Goal: Transaction & Acquisition: Purchase product/service

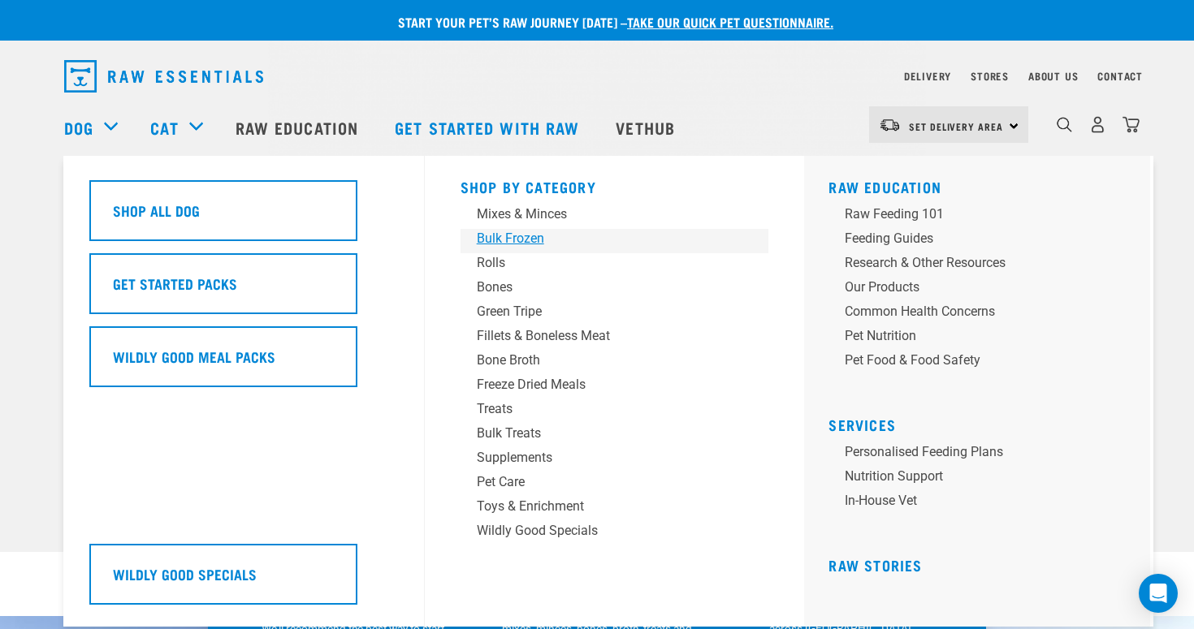
click at [516, 248] on div "Bulk Frozen" at bounding box center [603, 238] width 253 height 19
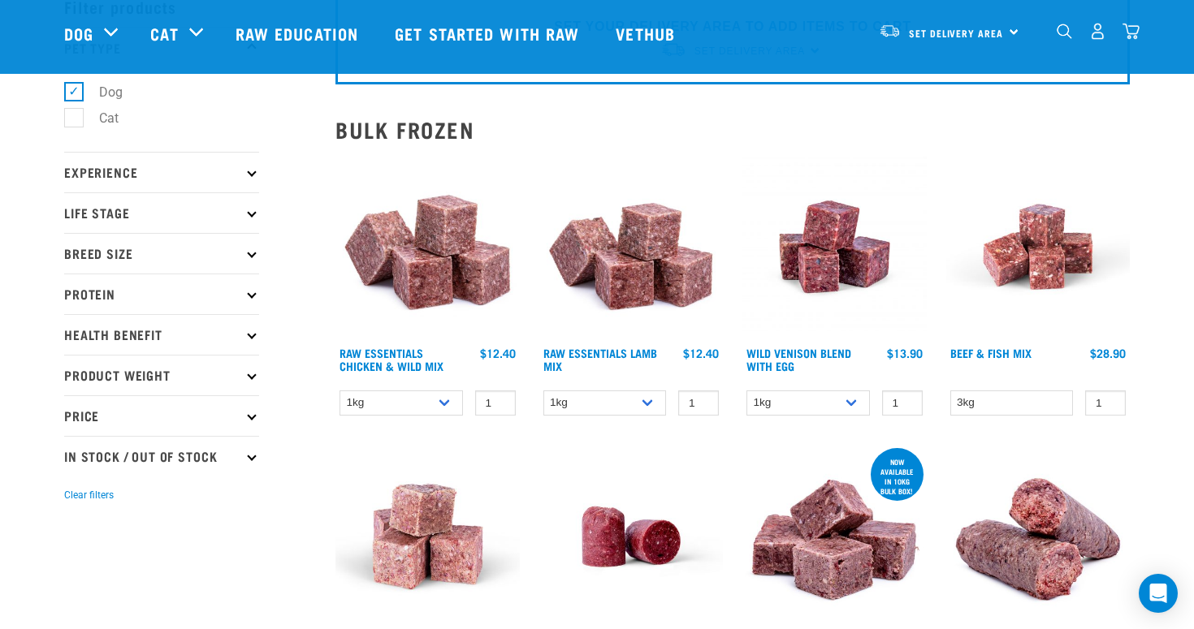
scroll to position [103, 0]
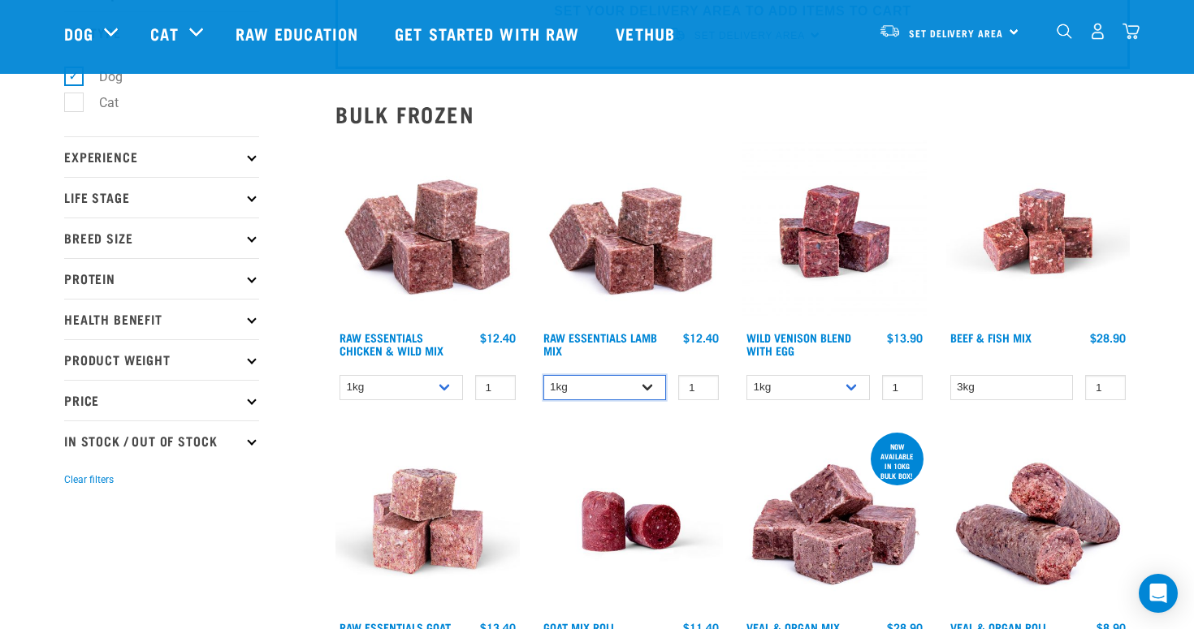
click at [638, 391] on select "1kg 3kg Bulk (10kg)" at bounding box center [604, 387] width 123 height 25
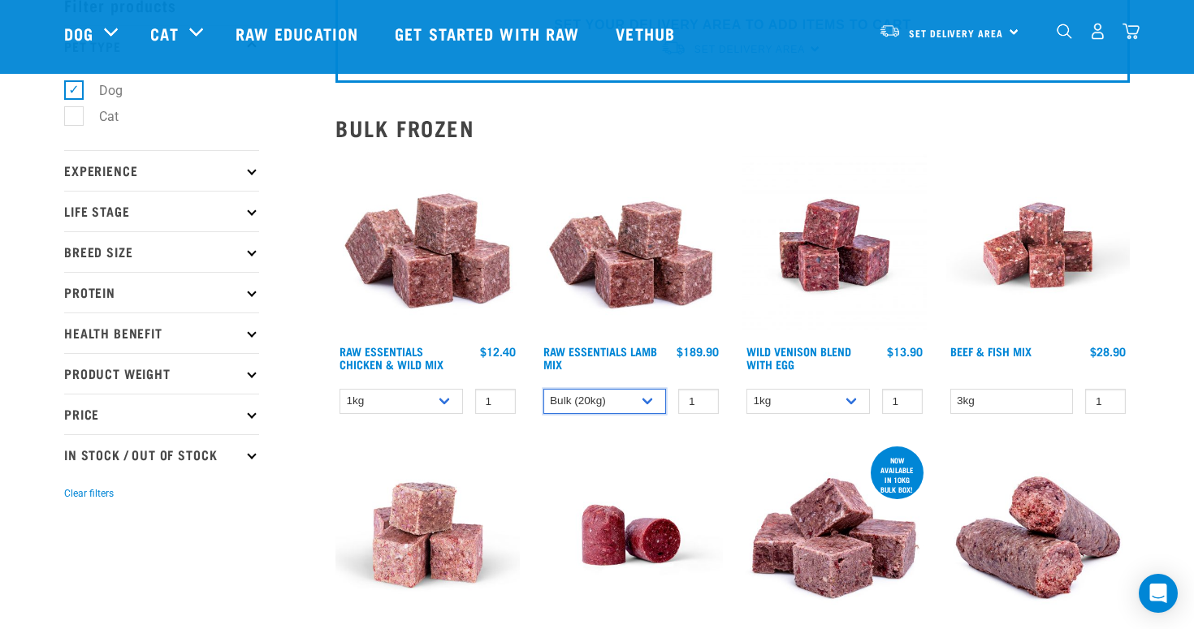
scroll to position [91, 0]
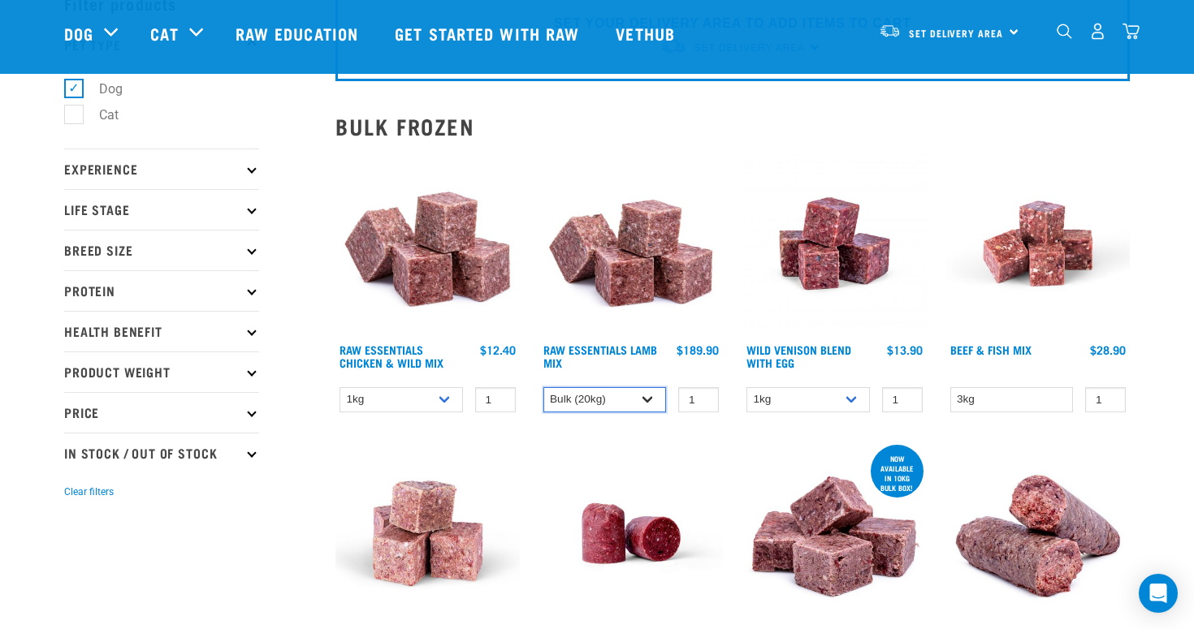
click at [624, 389] on select "1kg 3kg Bulk (10kg)" at bounding box center [604, 399] width 123 height 25
select select "341961"
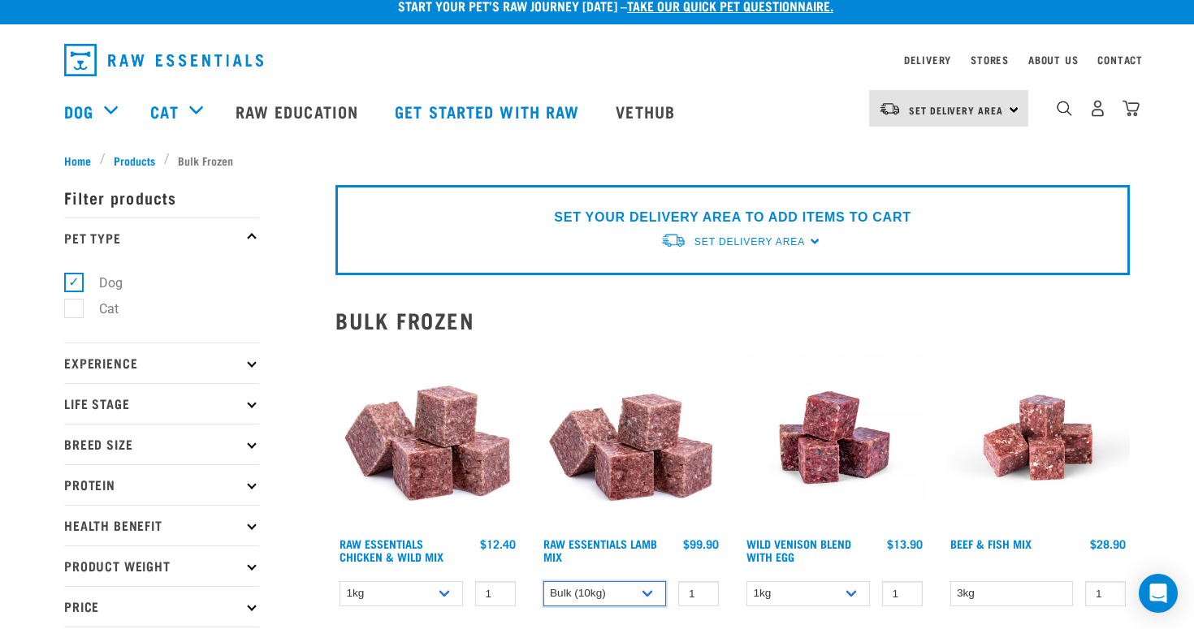
scroll to position [17, 0]
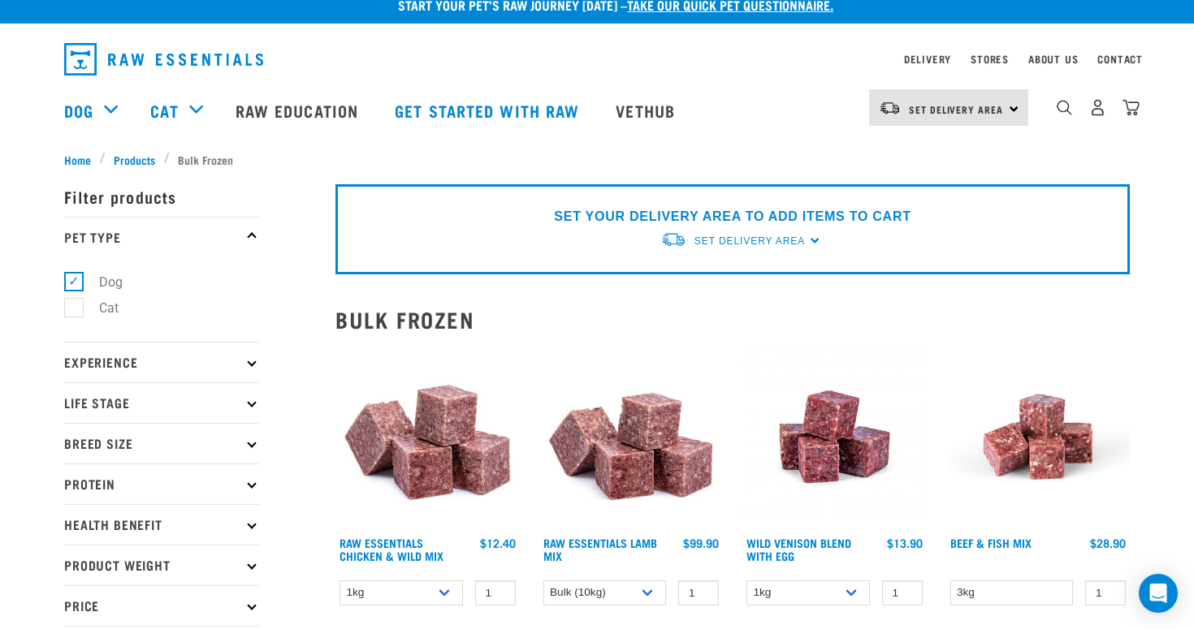
click at [647, 471] on img at bounding box center [631, 437] width 184 height 184
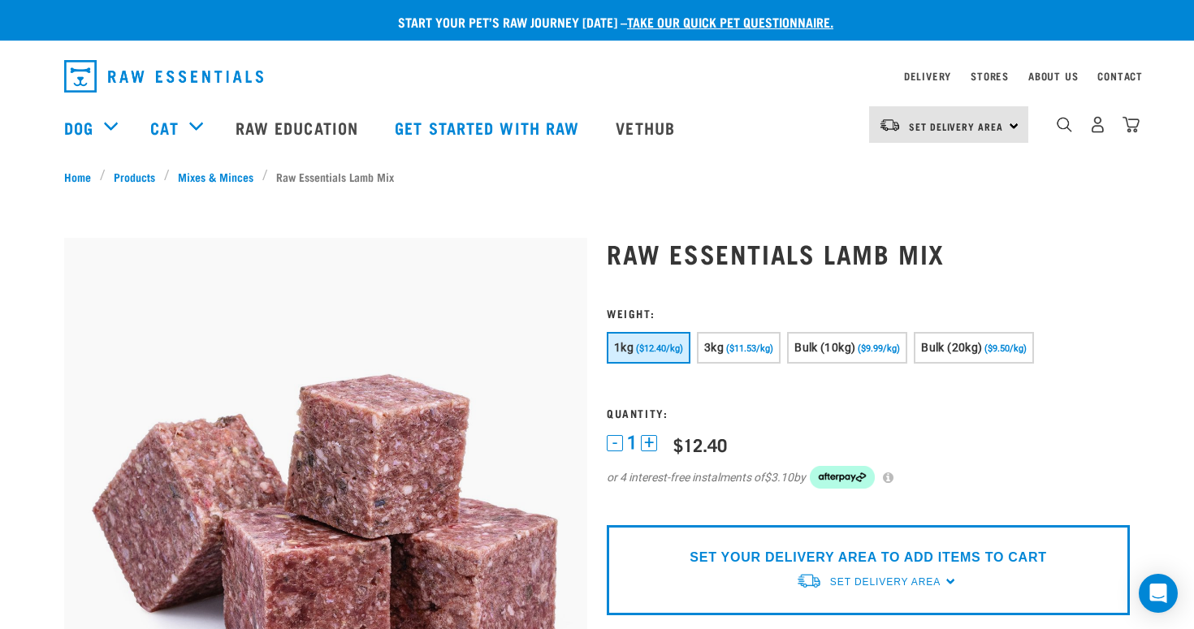
scroll to position [37, 0]
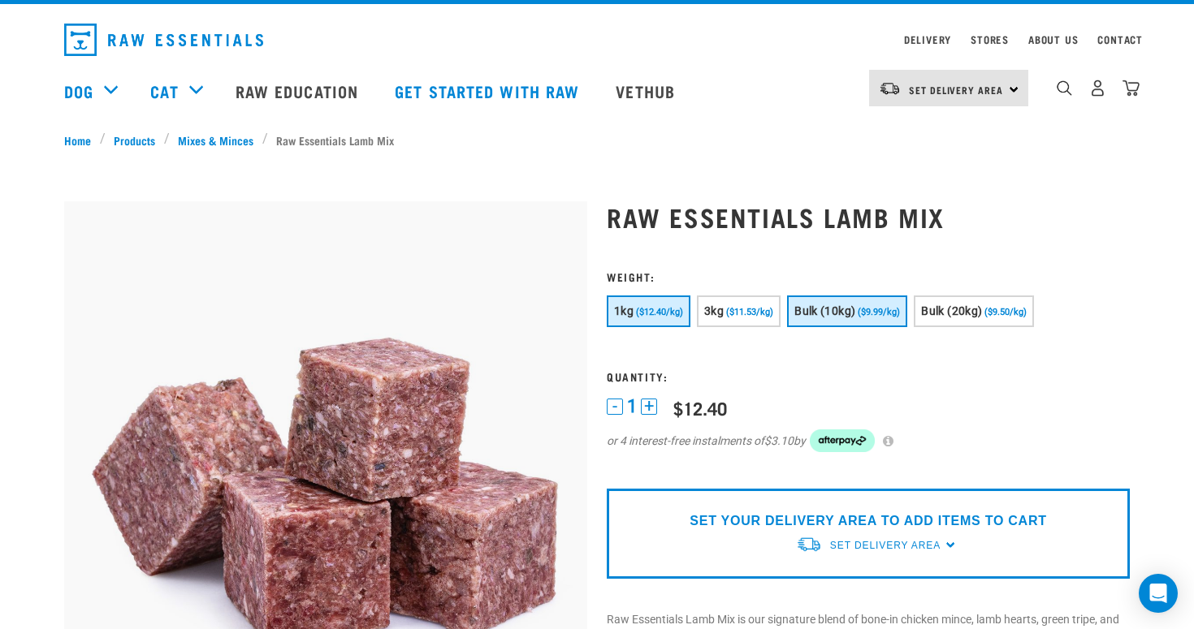
click at [833, 312] on span "Bulk (10kg)" at bounding box center [824, 311] width 61 height 13
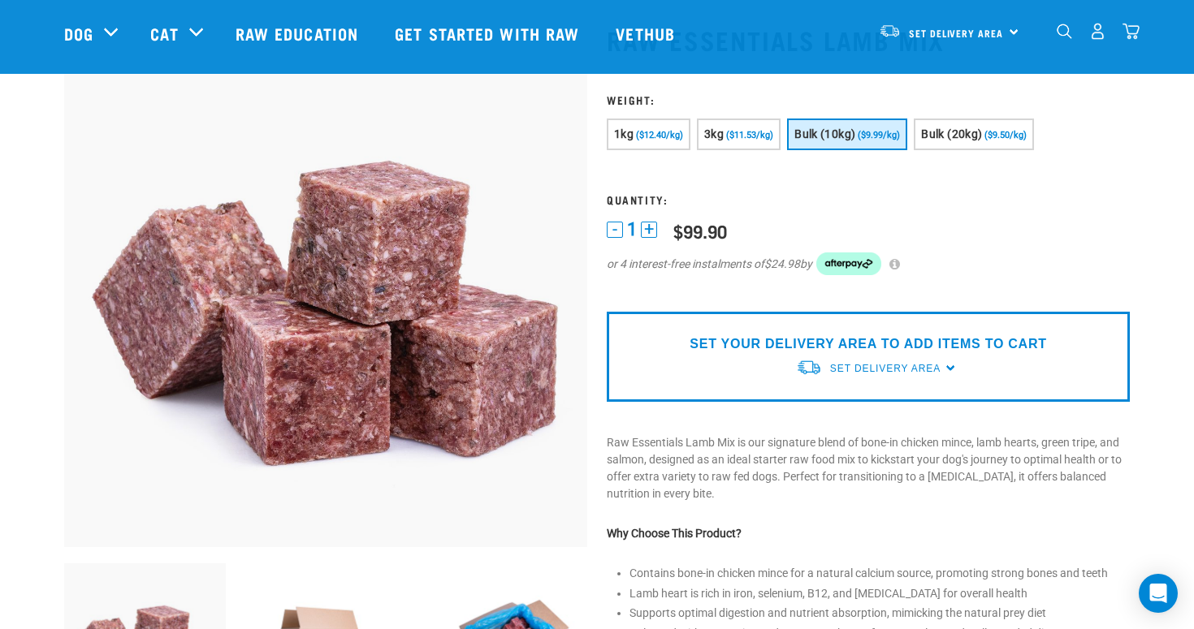
scroll to position [89, 0]
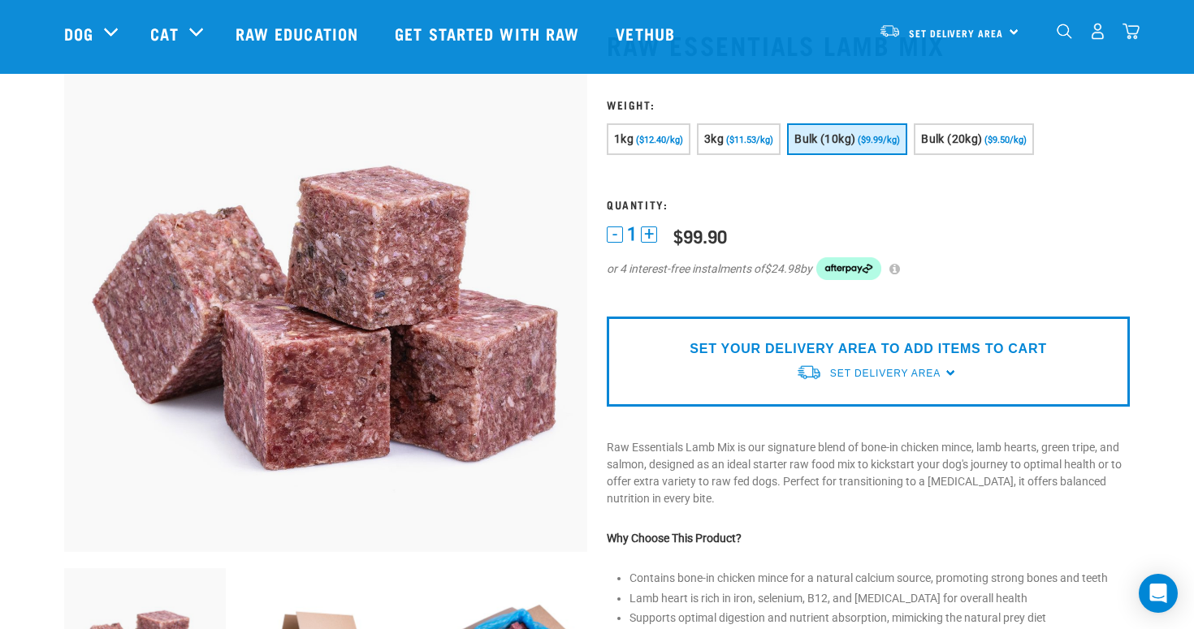
click at [810, 351] on p "SET YOUR DELIVERY AREA TO ADD ITEMS TO CART" at bounding box center [868, 349] width 357 height 19
click at [882, 377] on span "Set Delivery Area" at bounding box center [885, 373] width 110 height 11
click at [869, 409] on link "[GEOGRAPHIC_DATA]" at bounding box center [877, 411] width 162 height 27
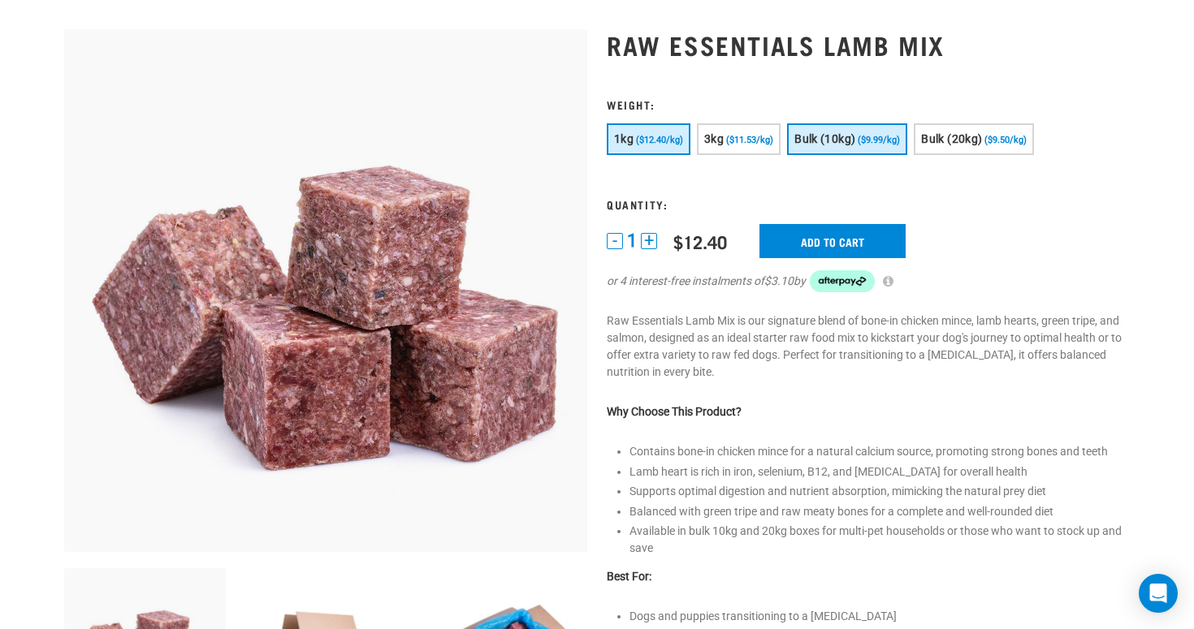
click at [819, 136] on span "Bulk (10kg)" at bounding box center [824, 138] width 61 height 13
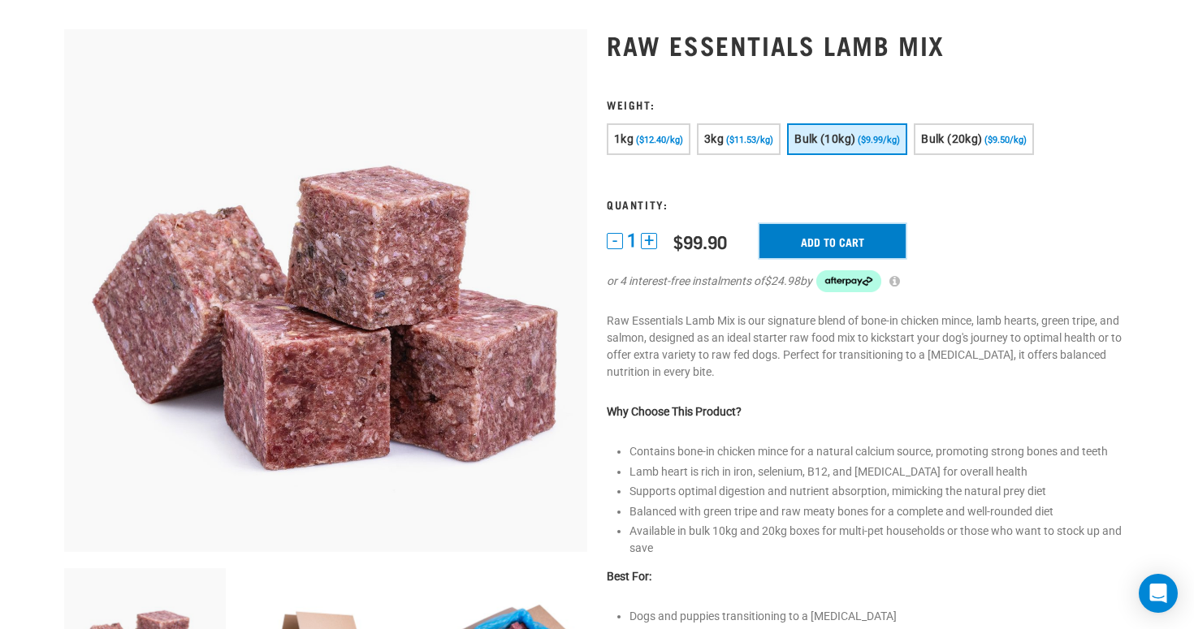
click at [806, 246] on input "Add to cart" at bounding box center [832, 241] width 146 height 34
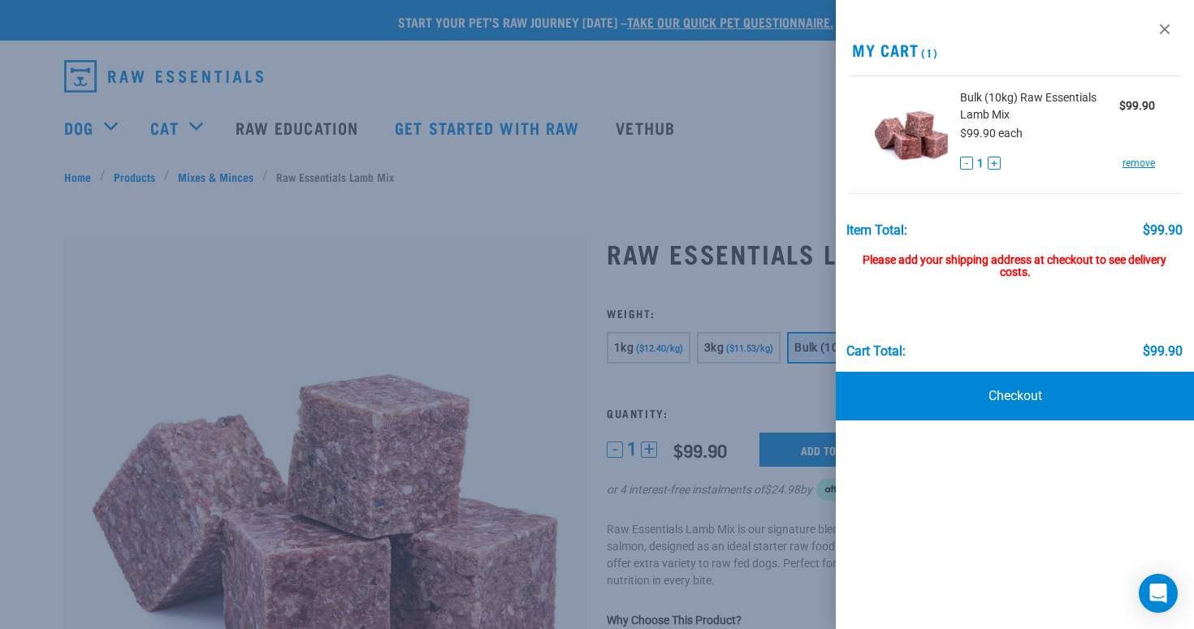
click at [357, 189] on div at bounding box center [597, 314] width 1194 height 629
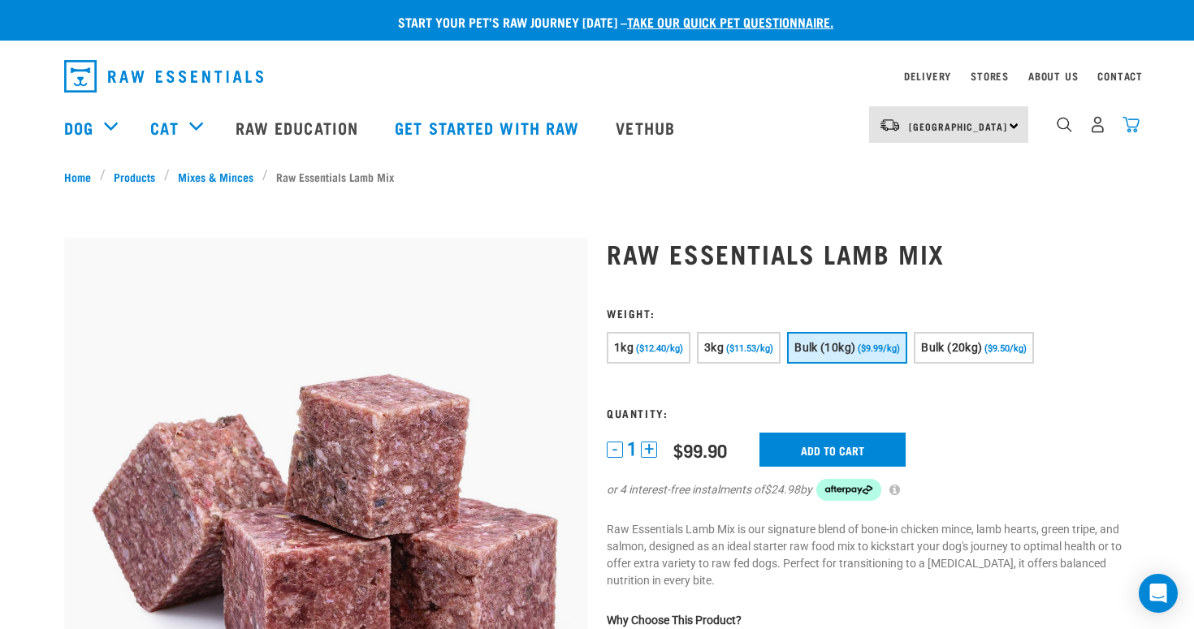
click at [1131, 126] on img "dropdown navigation" at bounding box center [1131, 124] width 17 height 17
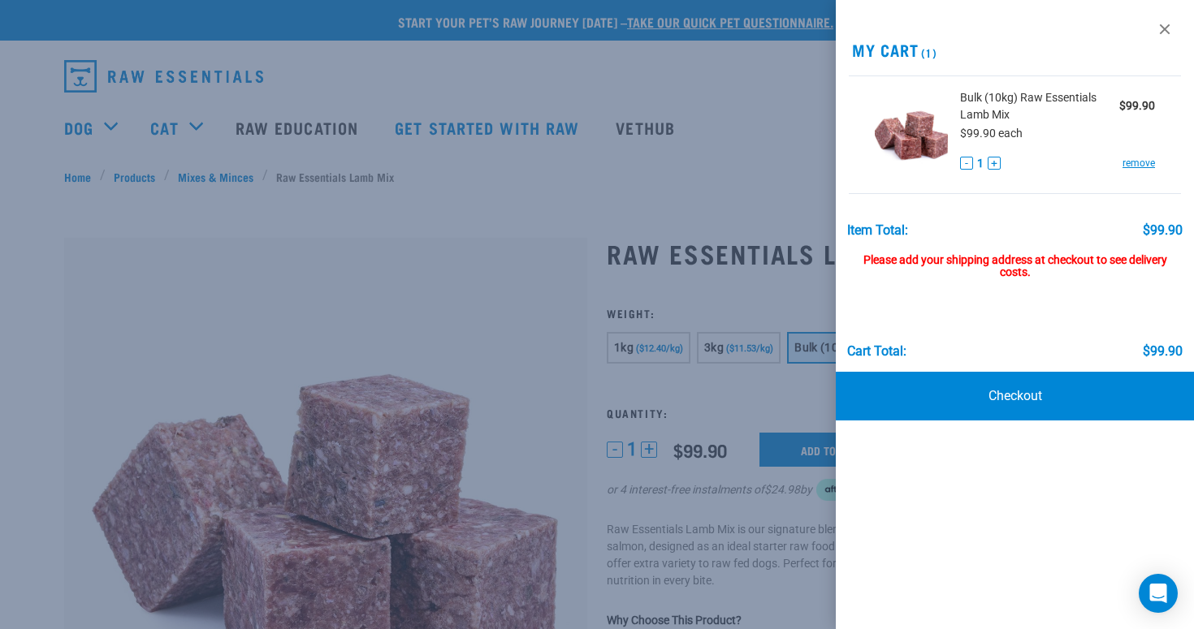
click at [937, 263] on div "Please add your shipping address at checkout to see delivery costs." at bounding box center [1015, 259] width 336 height 42
click at [925, 396] on link "Checkout" at bounding box center [1015, 396] width 358 height 49
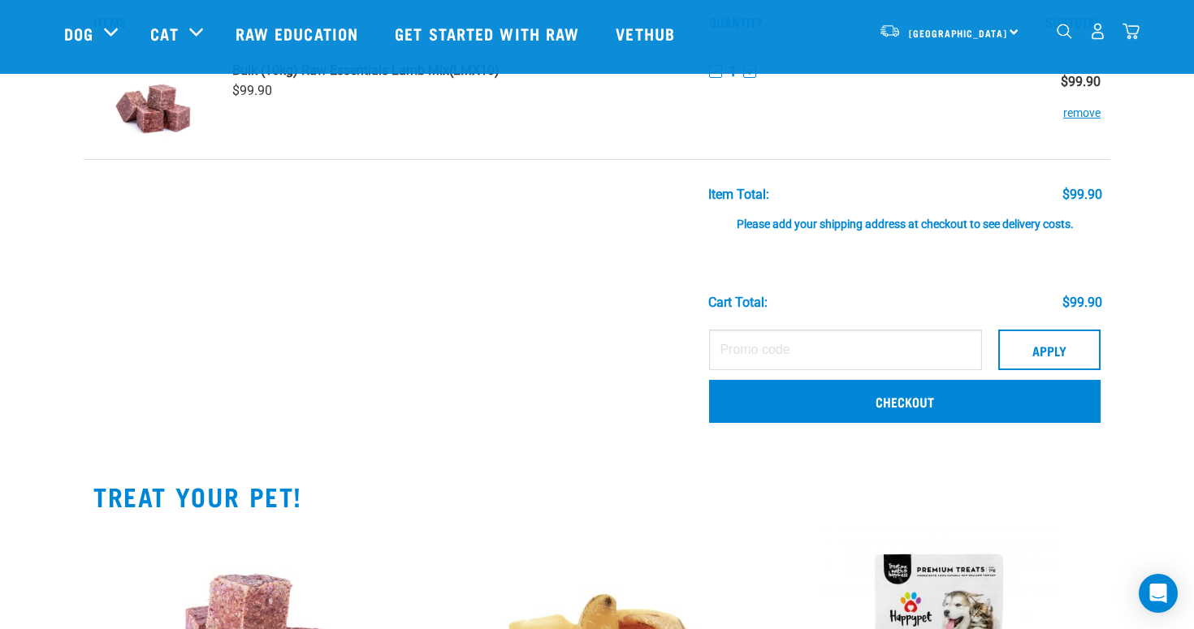
scroll to position [89, 0]
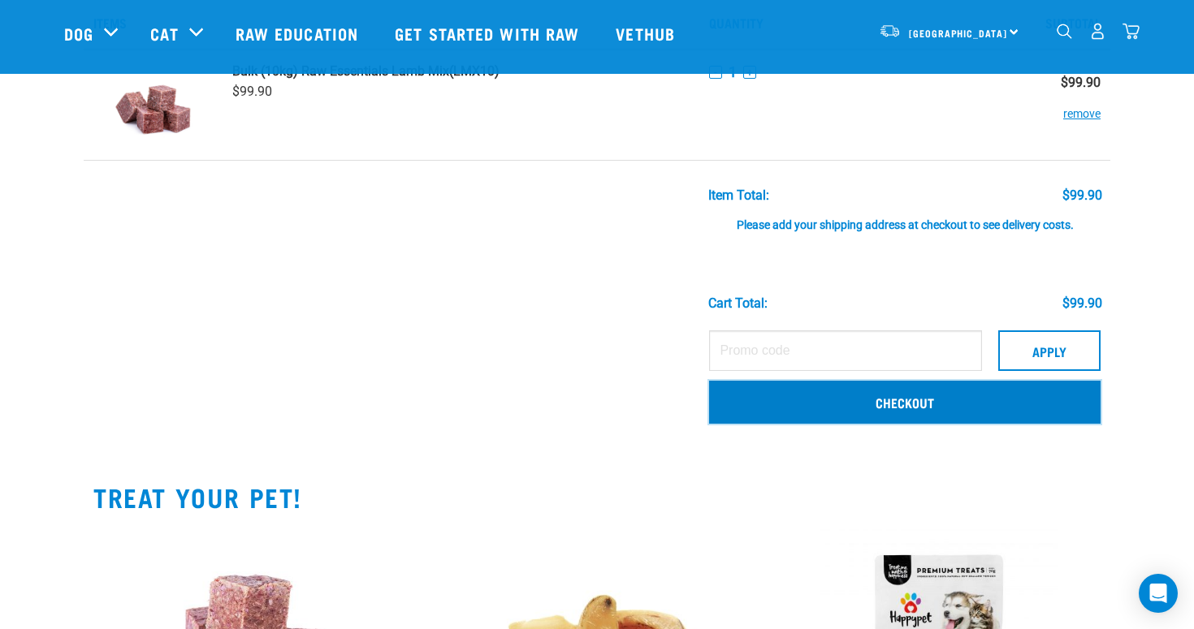
click at [889, 409] on link "Checkout" at bounding box center [904, 402] width 391 height 42
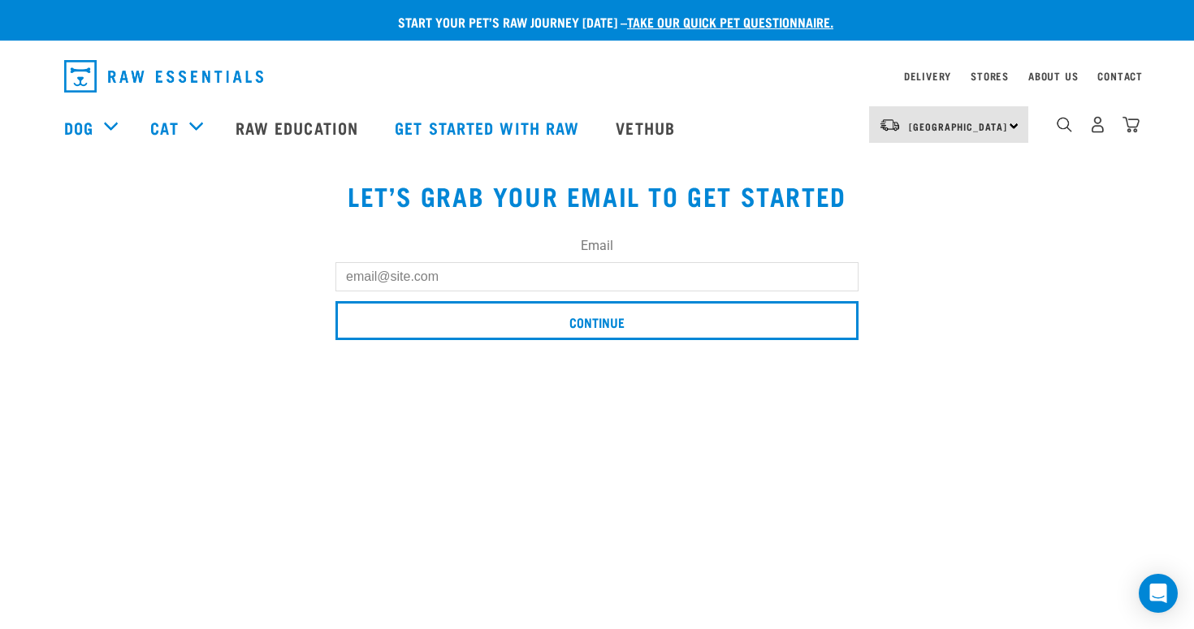
click at [529, 270] on input "Email" at bounding box center [596, 276] width 523 height 29
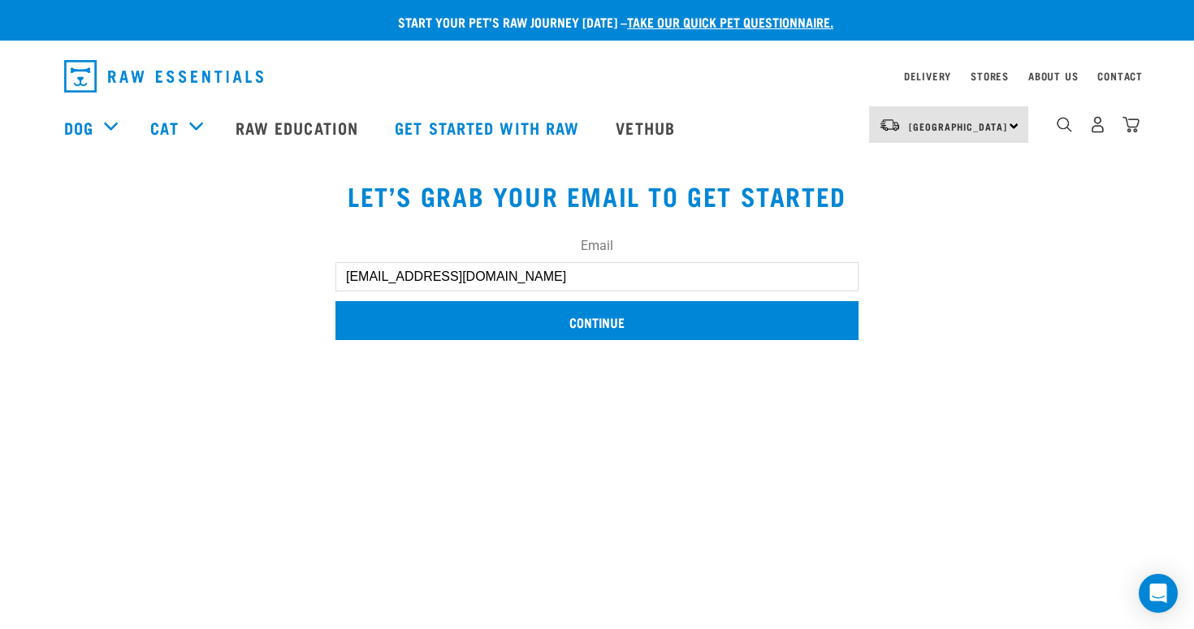
type input "bailspmackie@gmail.com"
click at [759, 320] on input "Continue" at bounding box center [596, 320] width 523 height 39
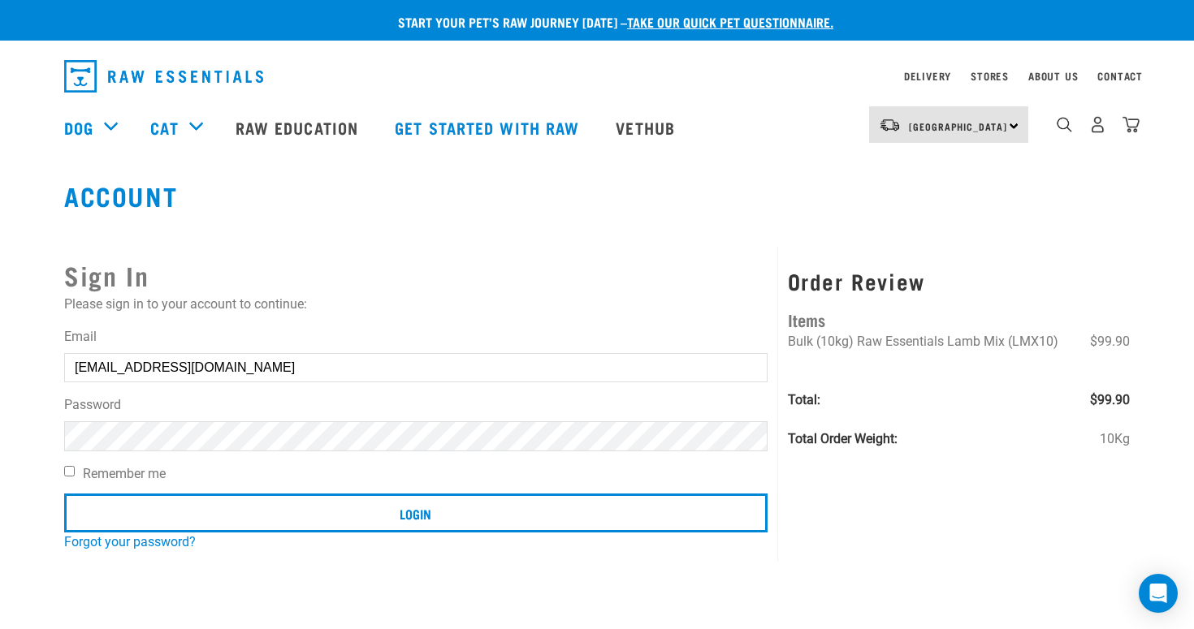
click at [64, 494] on input "Login" at bounding box center [415, 513] width 703 height 39
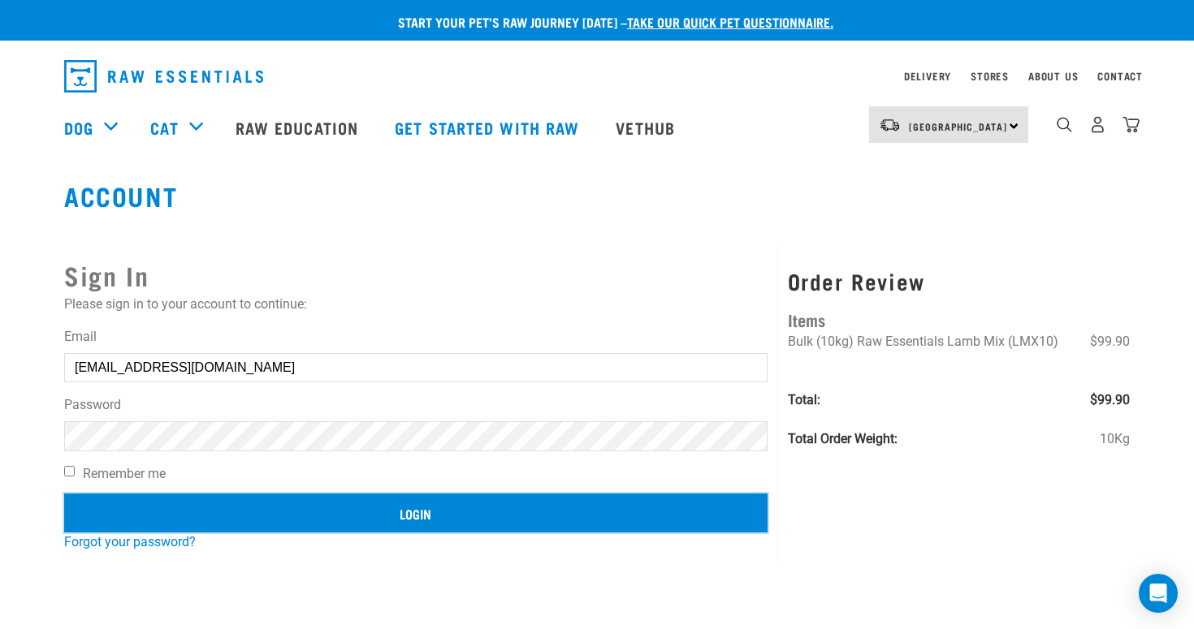
click at [362, 521] on input "Login" at bounding box center [415, 513] width 703 height 39
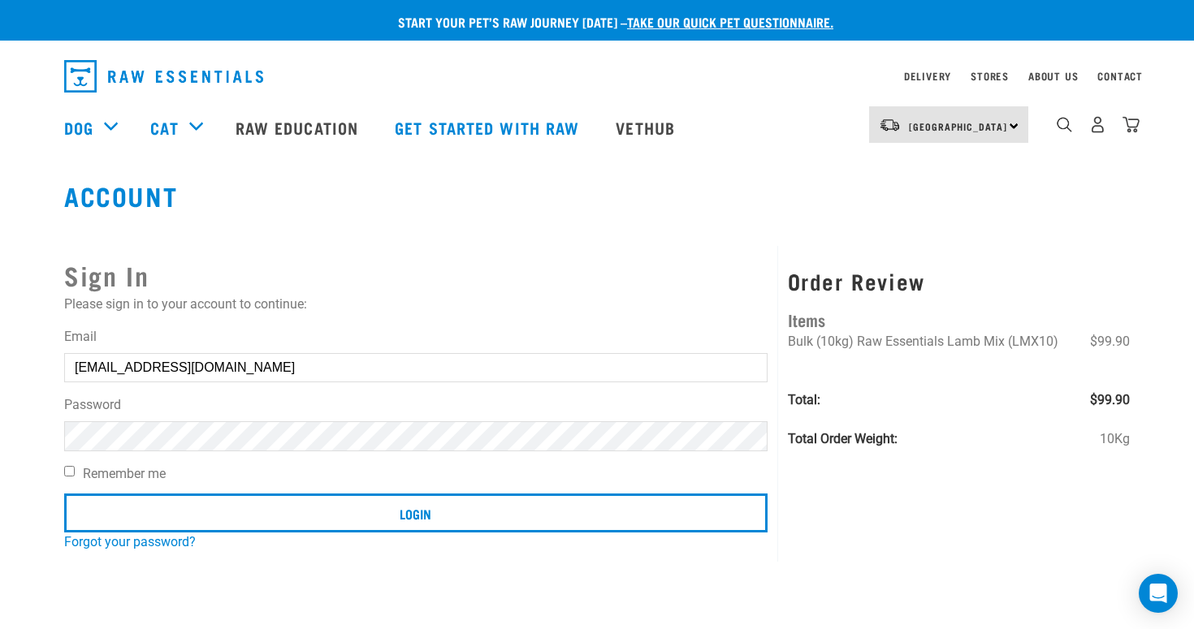
click at [0, 521] on article "Invalid username or password." at bounding box center [0, 314] width 0 height 629
click at [37, 284] on button "delete" at bounding box center [29, 276] width 16 height 16
click at [175, 543] on link "Forgot your password?" at bounding box center [130, 541] width 132 height 15
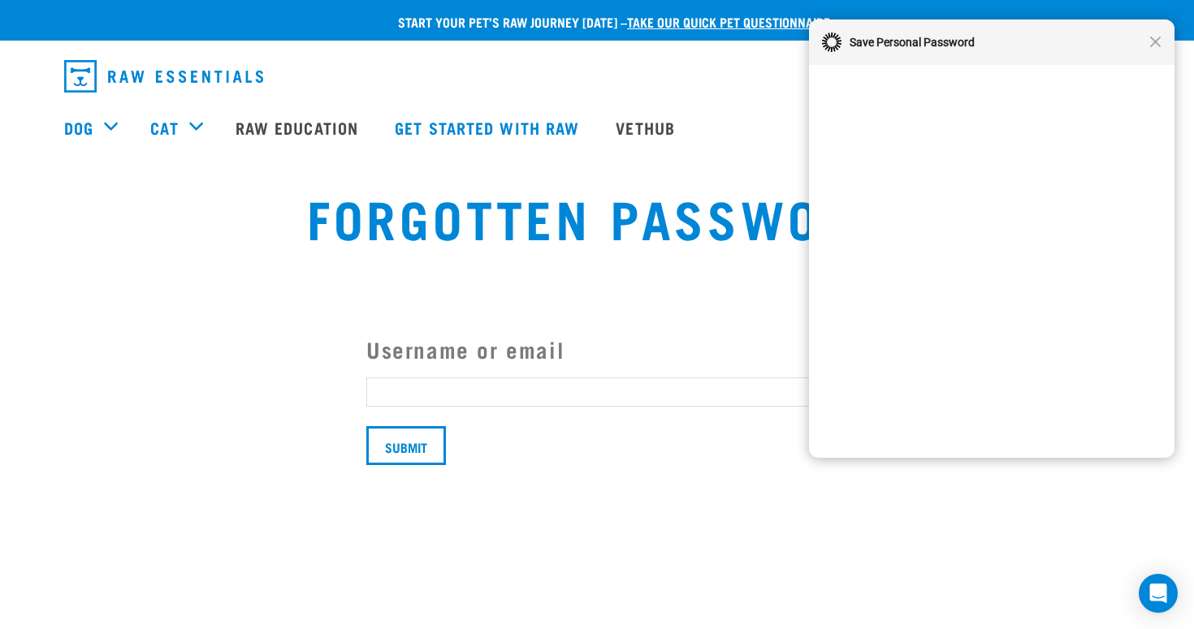
click at [436, 387] on input "Username or email" at bounding box center [596, 392] width 461 height 29
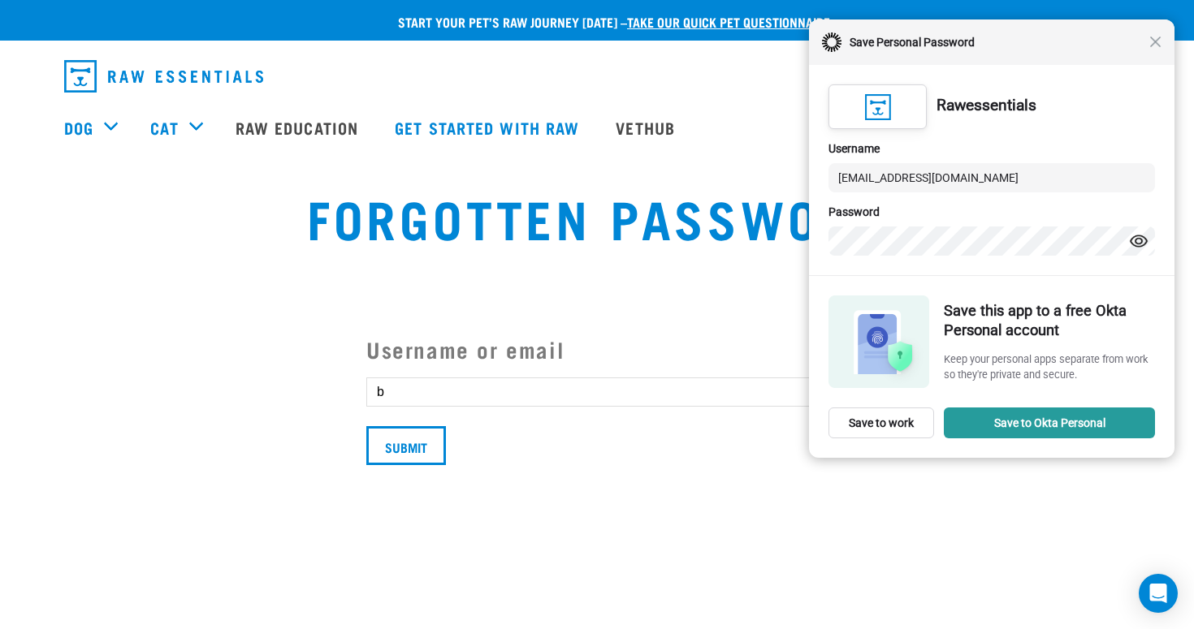
click at [1156, 48] on div "Close Save Personal Password" at bounding box center [992, 41] width 366 height 45
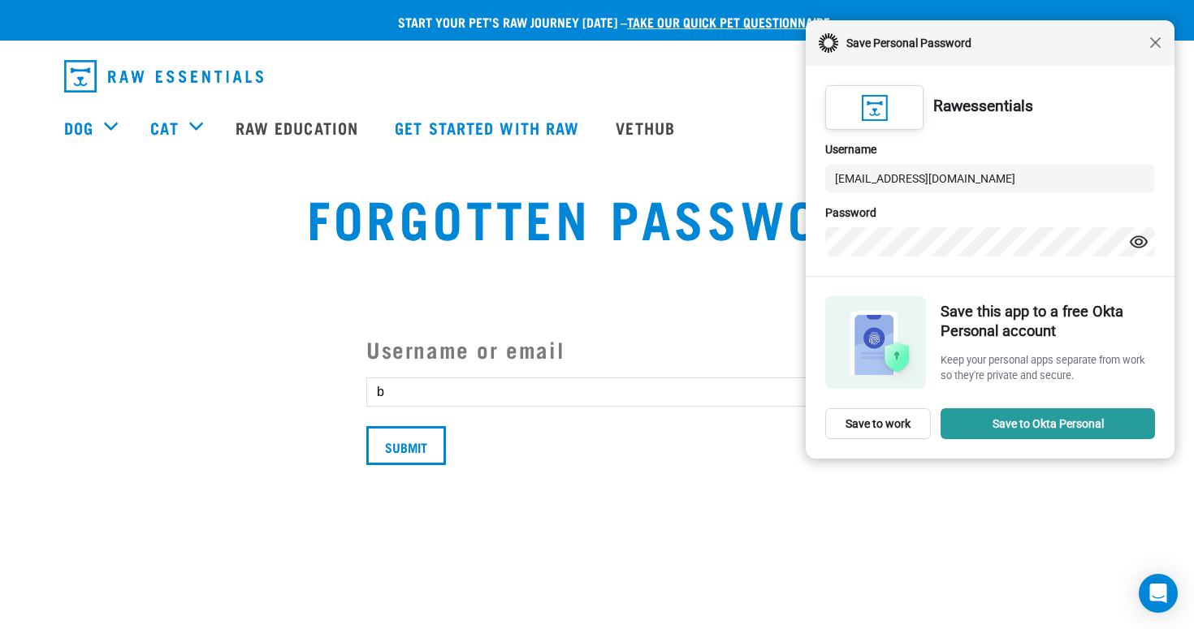
click at [1156, 43] on span "Close" at bounding box center [1155, 43] width 12 height 12
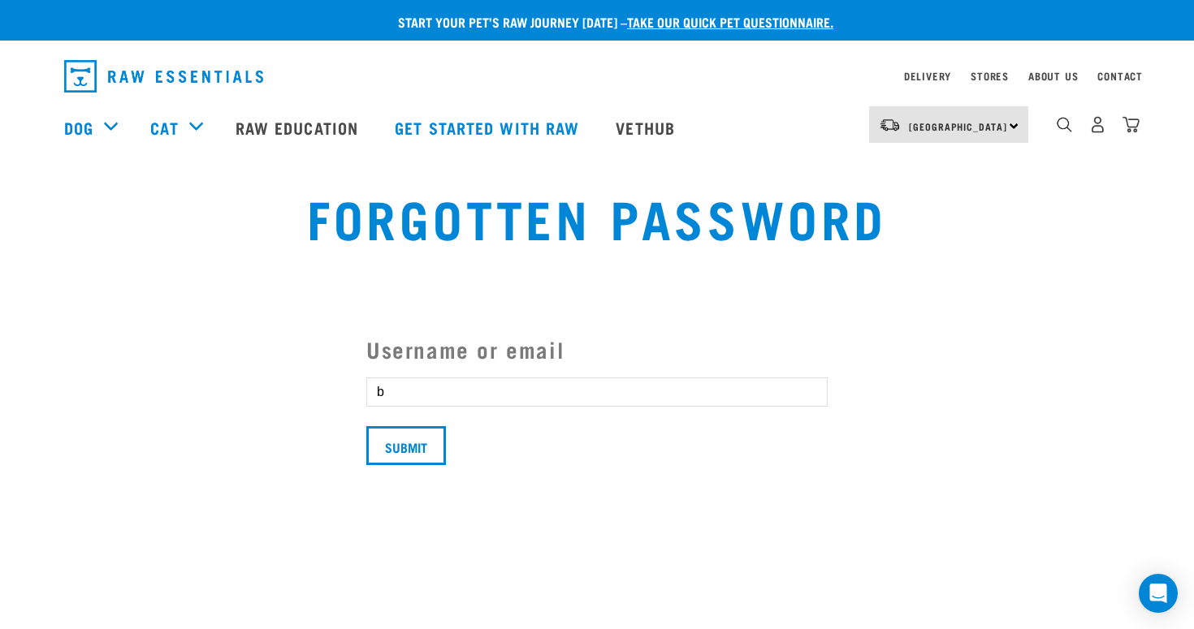
click at [484, 396] on input "b" at bounding box center [596, 392] width 461 height 29
type input "bailspmackie@gmail.com"
click at [409, 451] on input "Submit" at bounding box center [406, 445] width 80 height 39
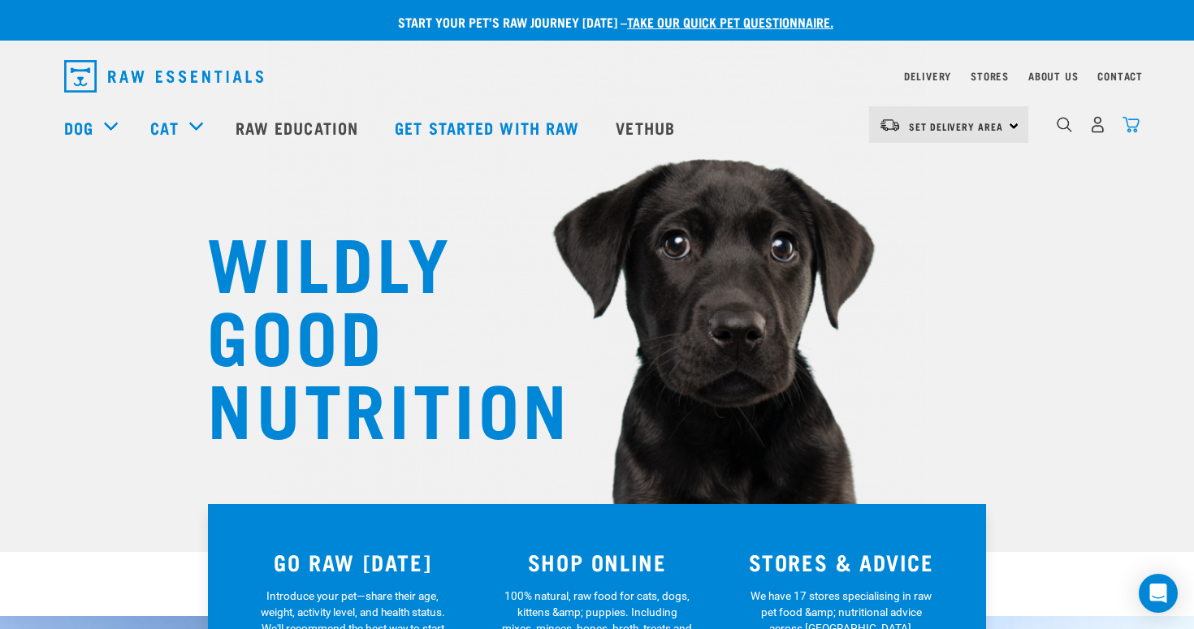
click at [1136, 128] on img "dropdown navigation" at bounding box center [1131, 124] width 17 height 17
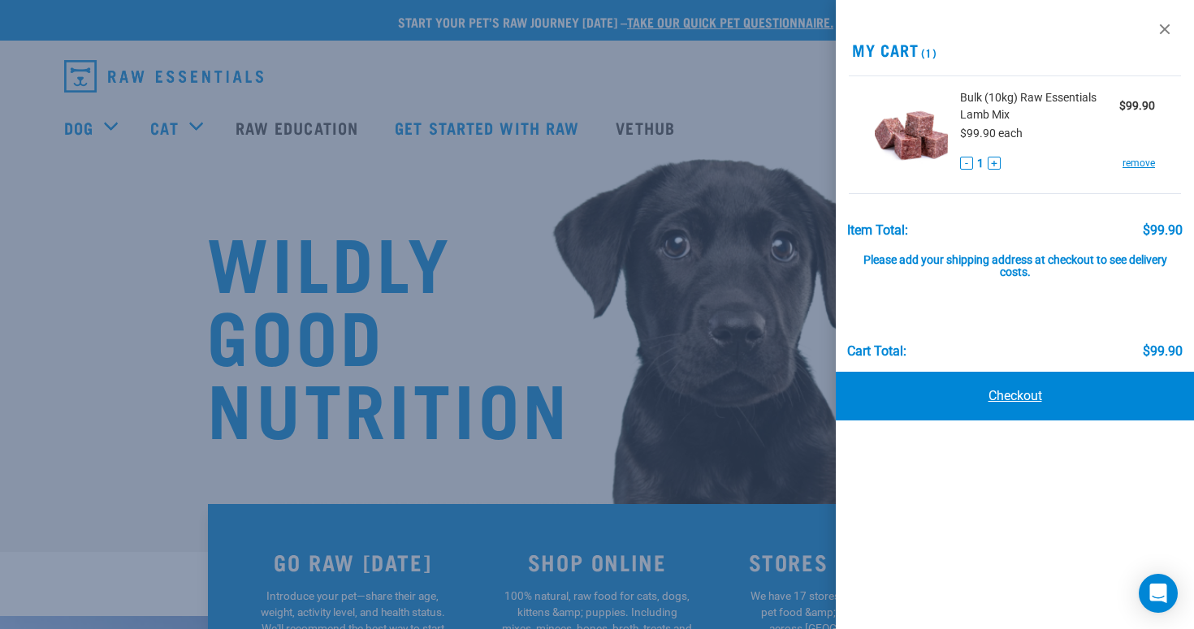
click at [1036, 401] on link "Checkout" at bounding box center [1015, 396] width 358 height 49
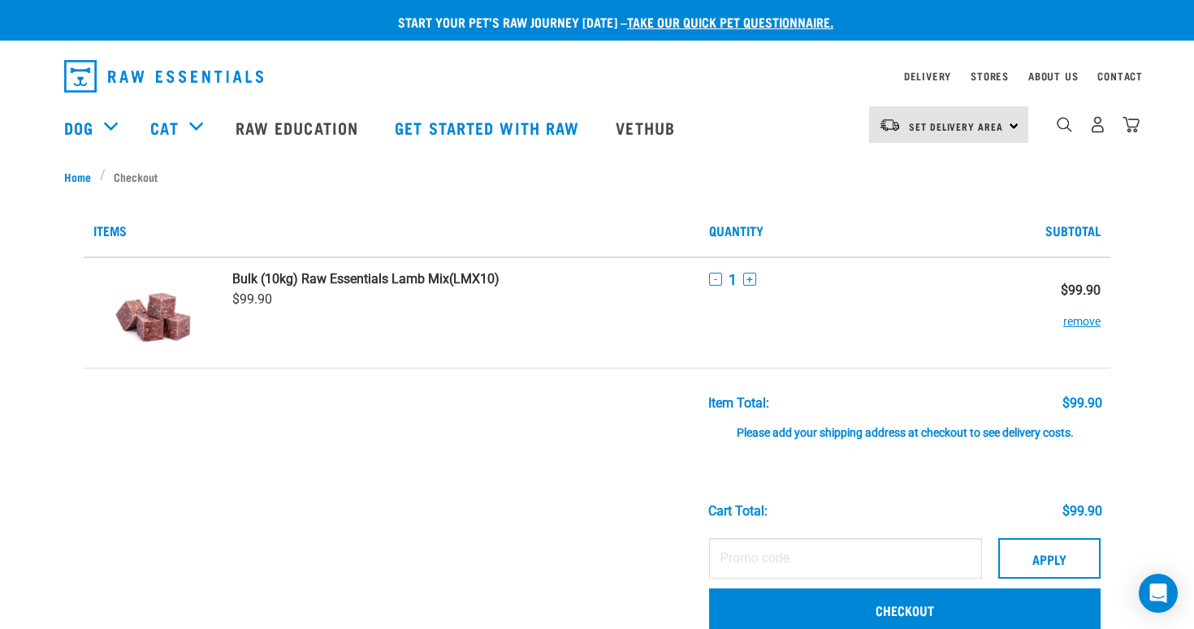
scroll to position [39, 0]
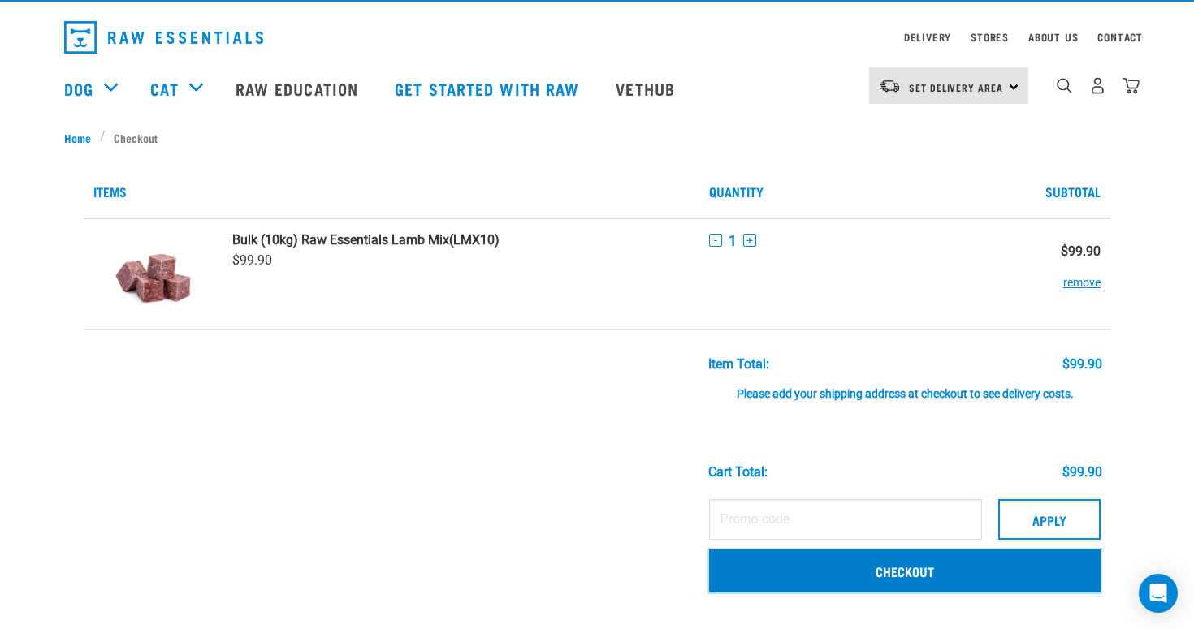
click at [846, 569] on link "Checkout" at bounding box center [904, 571] width 391 height 42
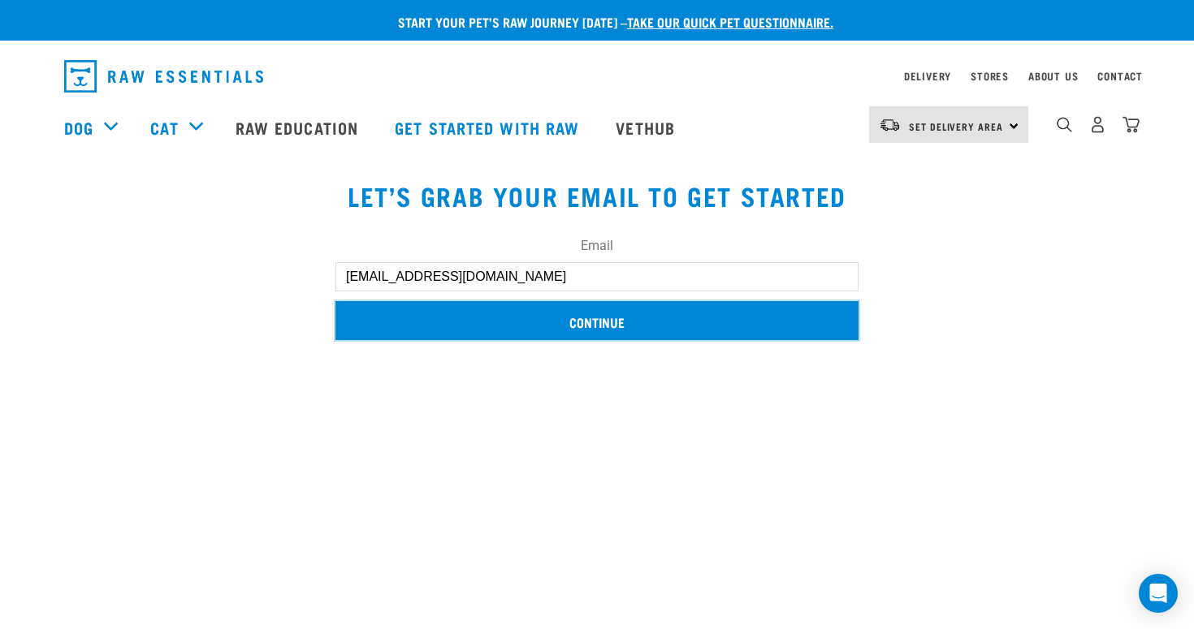
click at [628, 324] on input "Continue" at bounding box center [596, 320] width 523 height 39
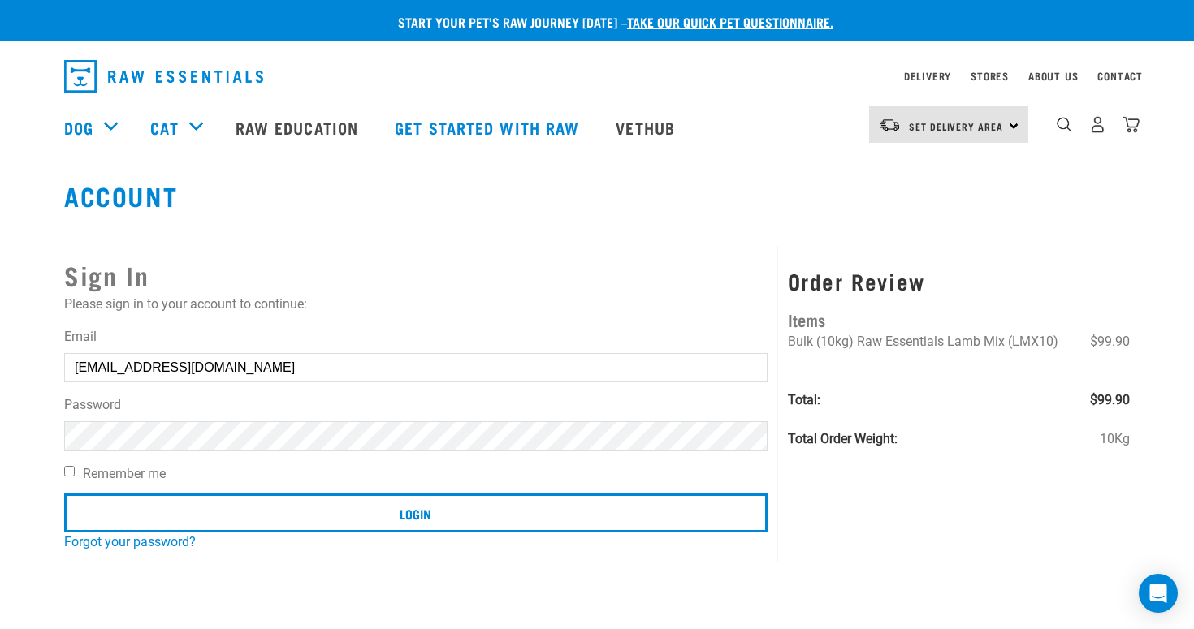
click at [64, 494] on input "Login" at bounding box center [415, 513] width 703 height 39
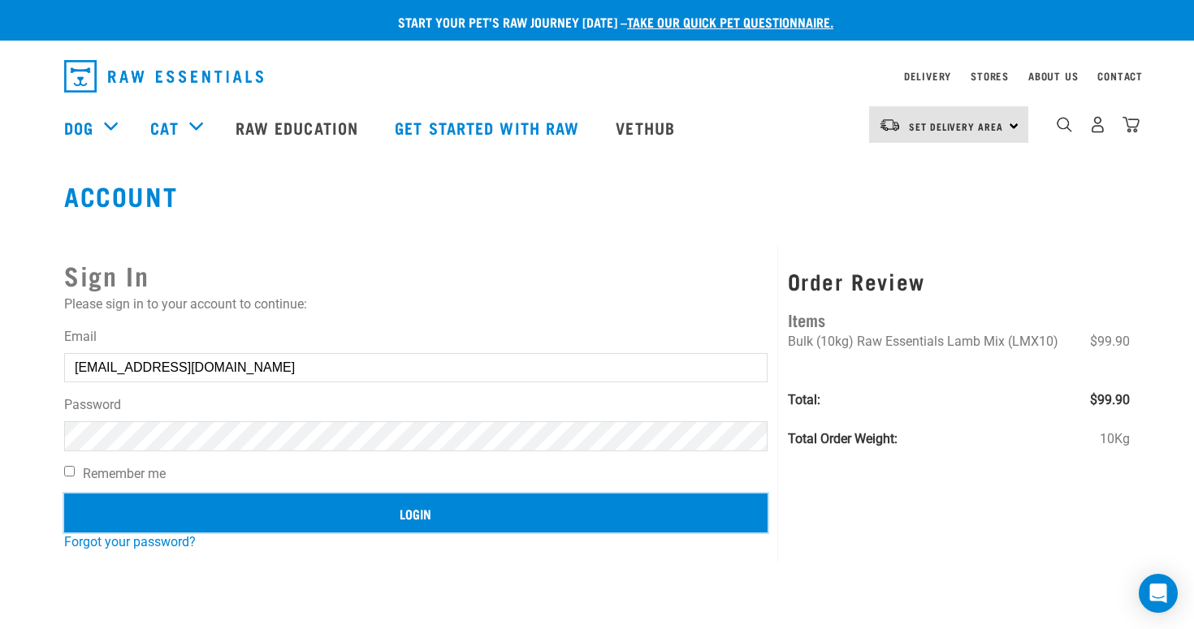
click at [276, 517] on input "Login" at bounding box center [415, 513] width 703 height 39
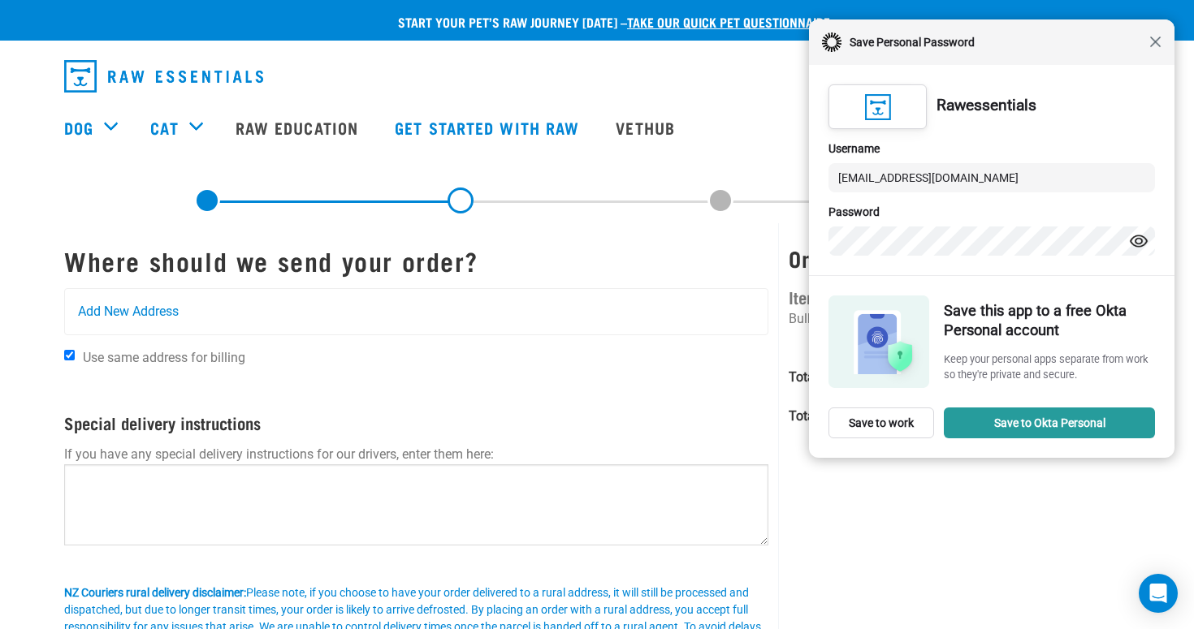
click at [1158, 45] on span "Close" at bounding box center [1155, 42] width 12 height 12
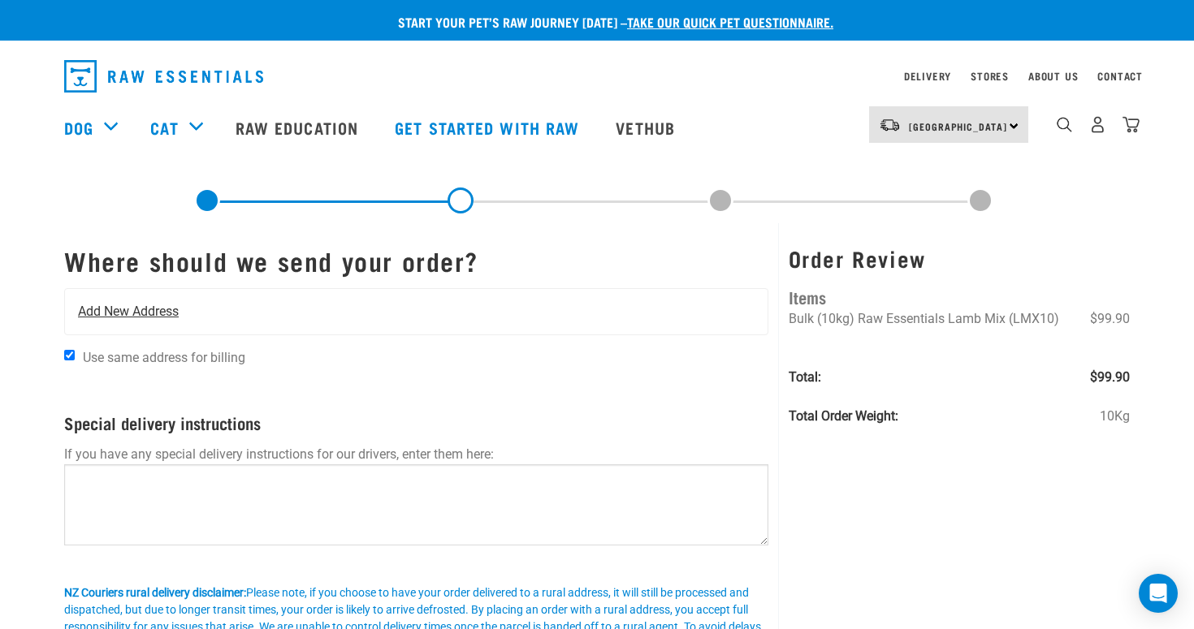
click at [348, 292] on div "Add New Address" at bounding box center [416, 311] width 703 height 45
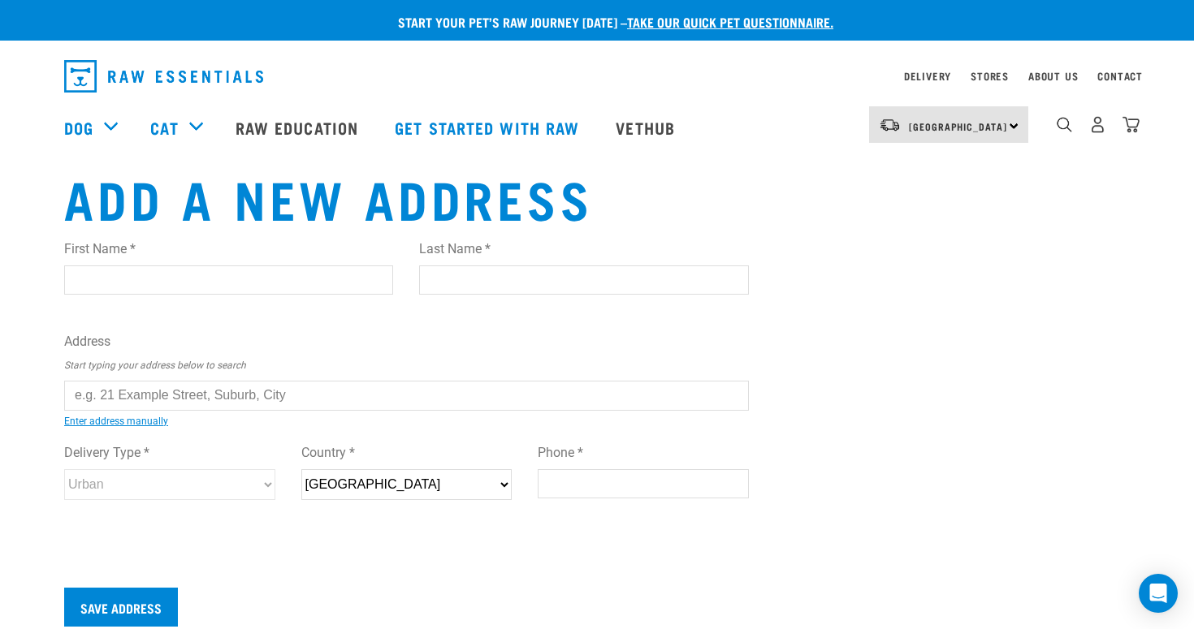
click at [154, 283] on input "First Name *" at bounding box center [228, 280] width 329 height 29
type input "Bailey"
click at [422, 273] on input "Last Name *" at bounding box center [583, 280] width 329 height 29
type input "Mackie"
click at [273, 387] on input "text" at bounding box center [406, 395] width 685 height 29
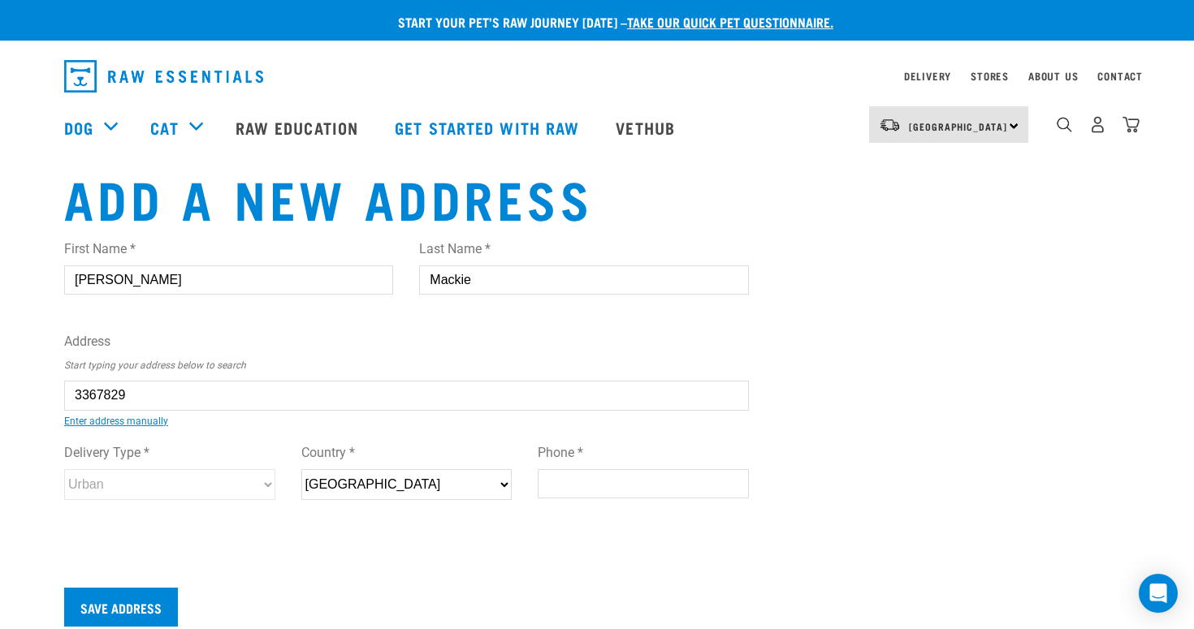
click at [83, 408] on li "48 Chaucer Street, Leamington, Cambridge 3432" at bounding box center [83, 408] width 0 height 0
type input "48 Chaucer Street, Leamington, Cambridge 3432"
type input "[STREET_ADDRESS]"
type input "Leamington"
type input "Waikato"
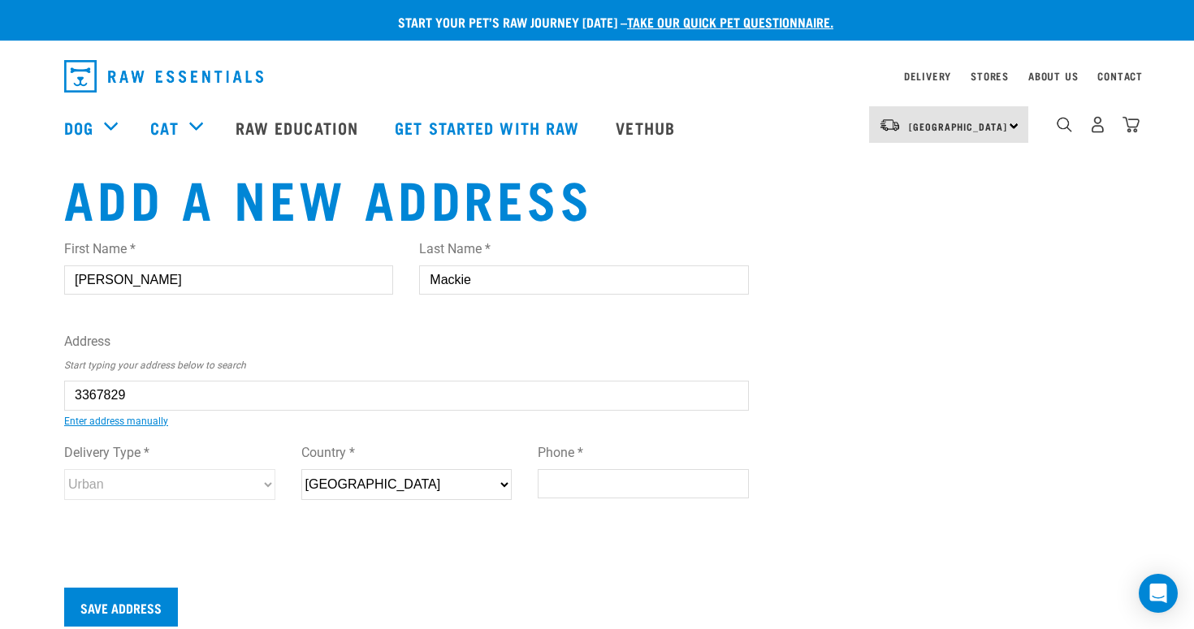
select select "WKO"
type input "3432"
select select "Urban"
type input "48 Chaucer Street, Leamington, Cambridge 3432"
click at [560, 479] on input "Phone *" at bounding box center [643, 483] width 211 height 29
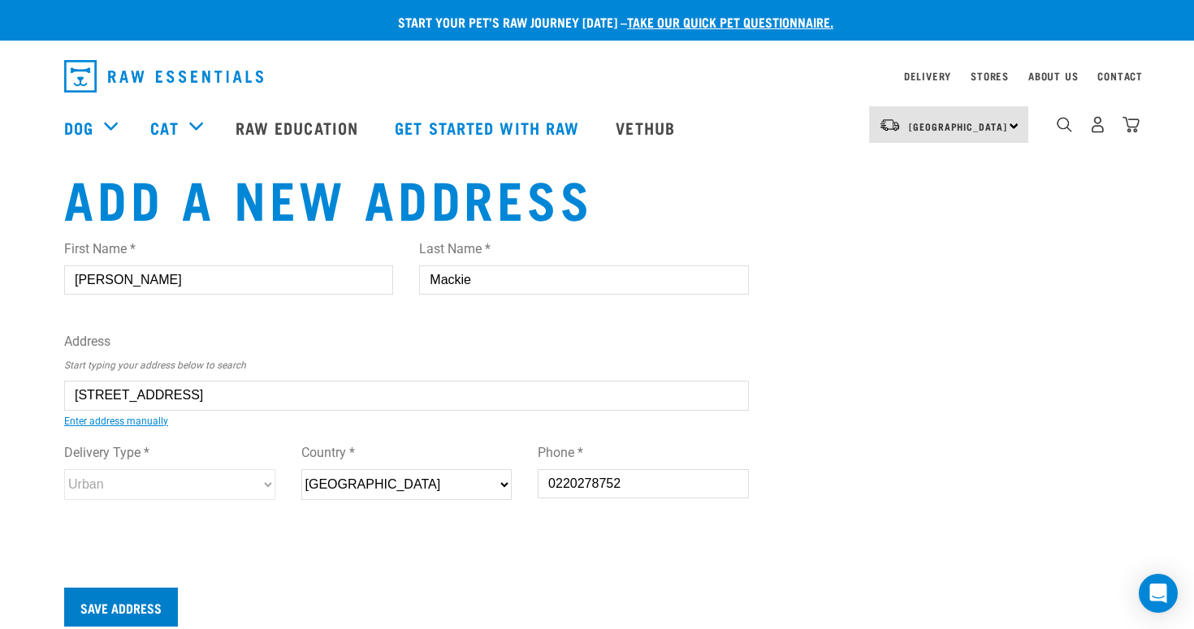
type input "0220278752"
click at [136, 597] on input "Save Address" at bounding box center [121, 607] width 114 height 39
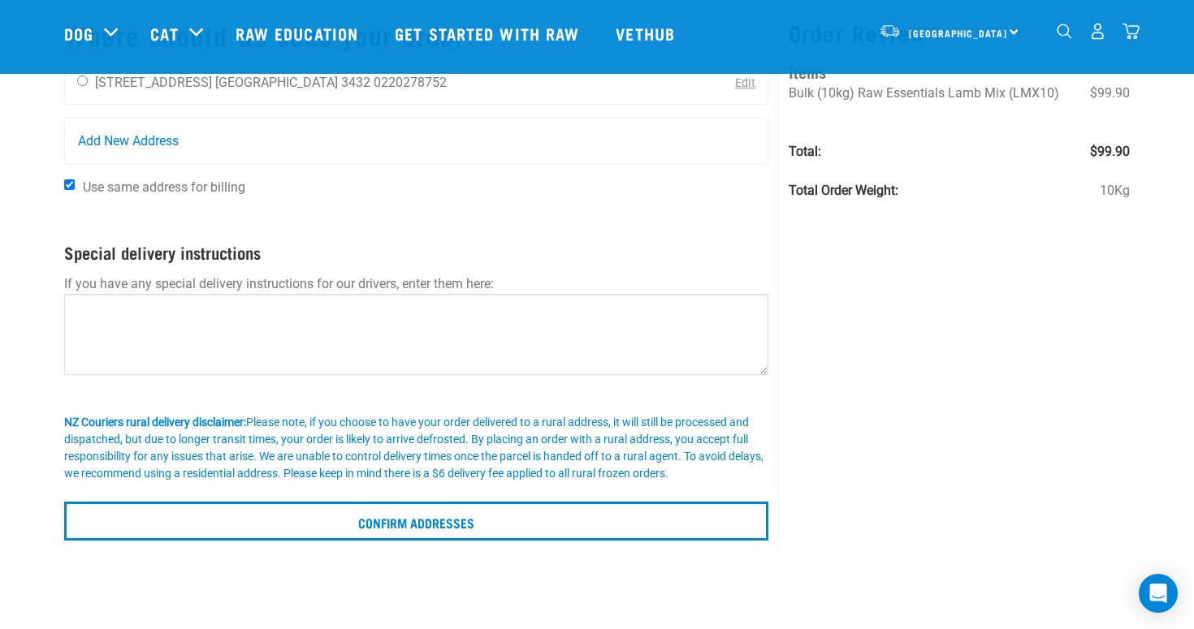
scroll to position [116, 0]
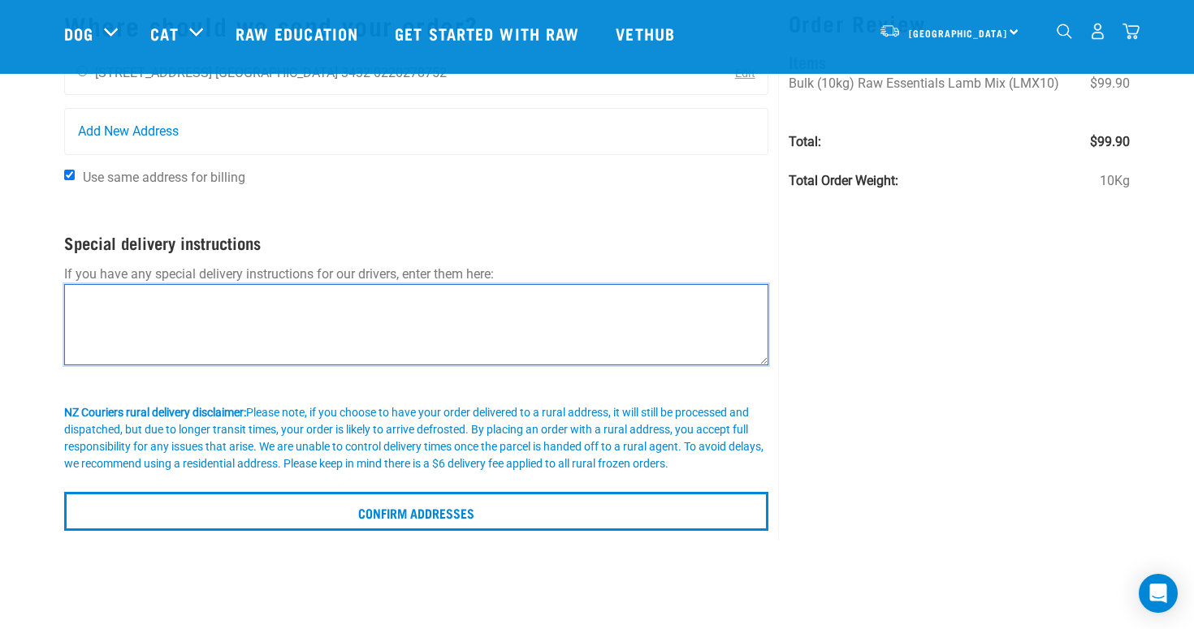
click at [291, 340] on textarea at bounding box center [416, 324] width 704 height 81
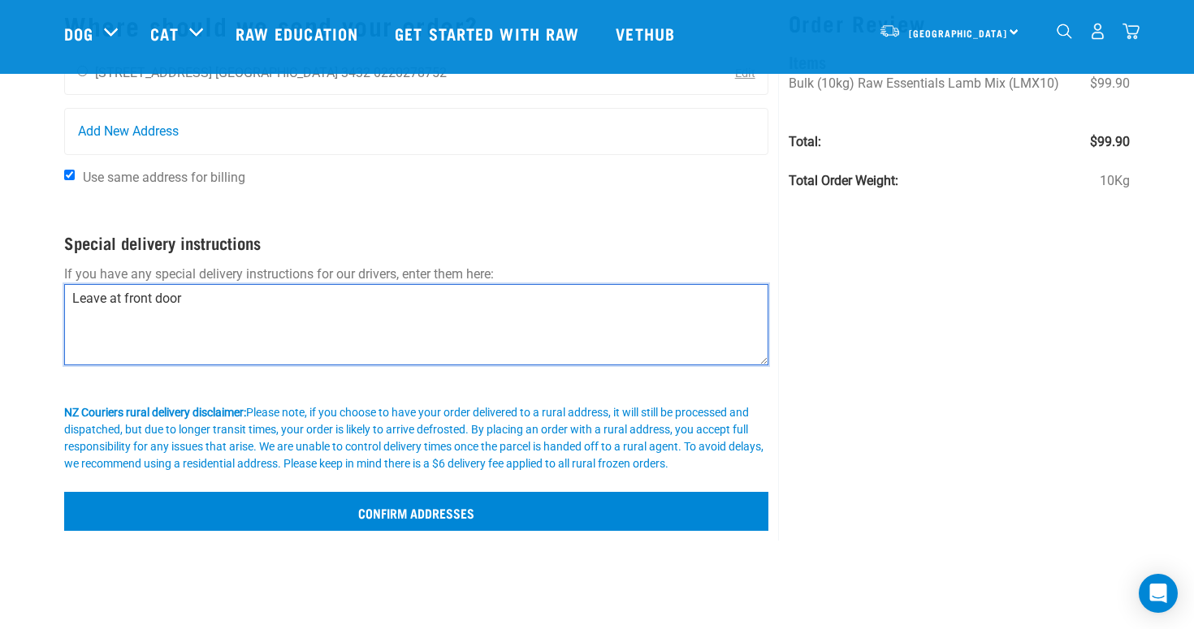
type textarea "Leave at front door"
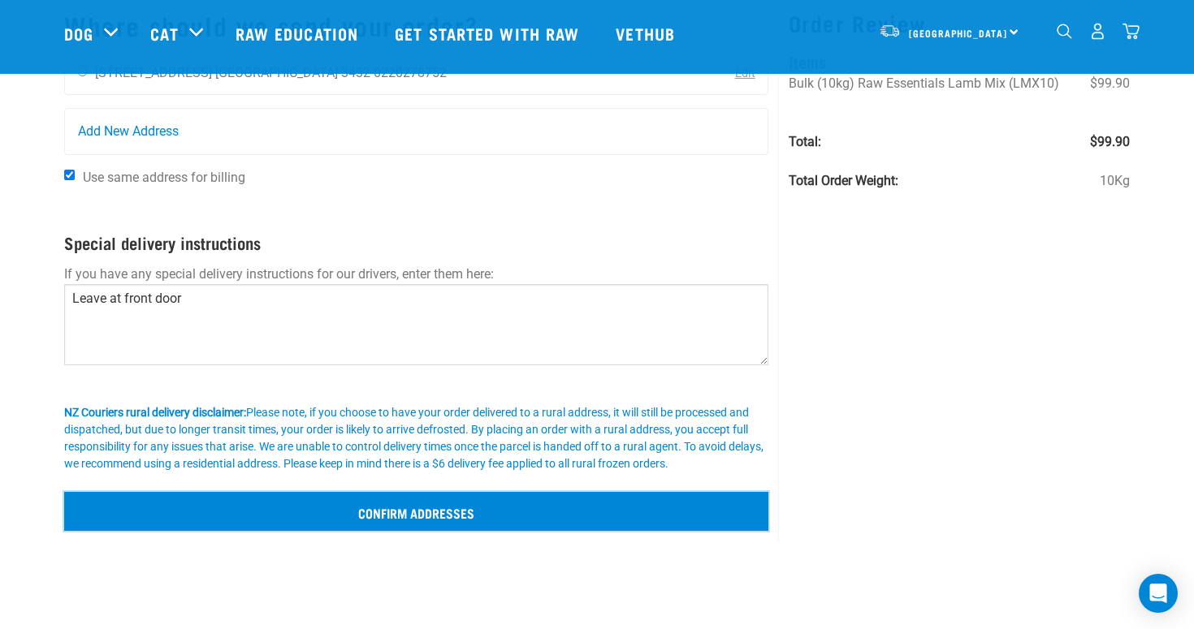
click at [434, 501] on input "Confirm addresses" at bounding box center [416, 511] width 704 height 39
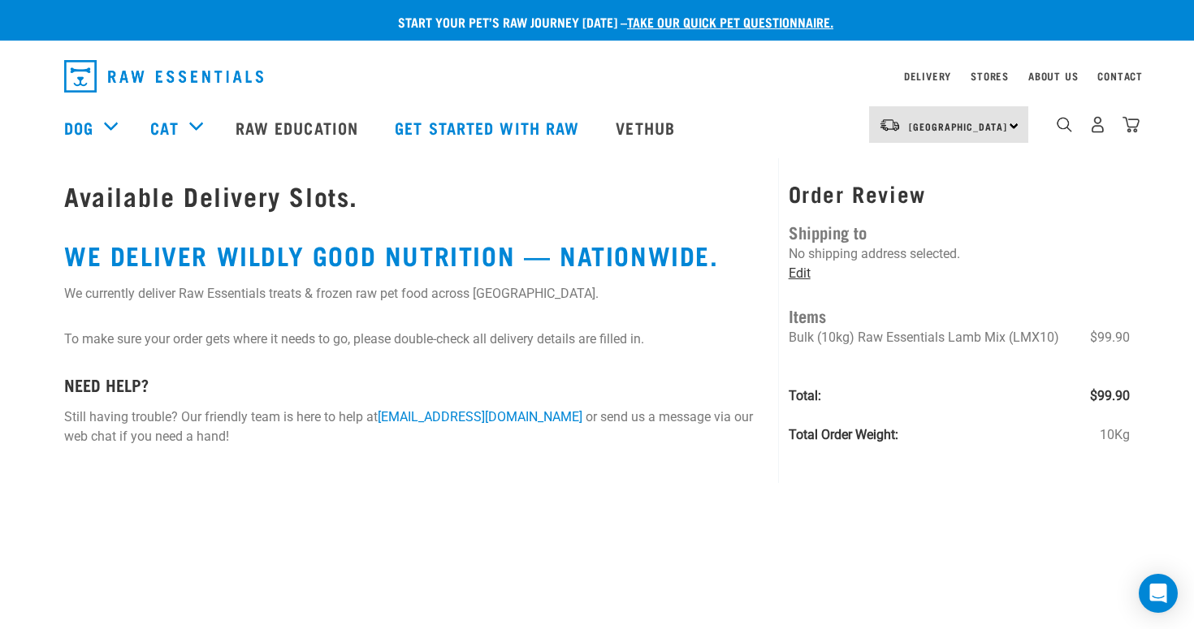
click at [801, 274] on link "Edit" at bounding box center [800, 273] width 22 height 15
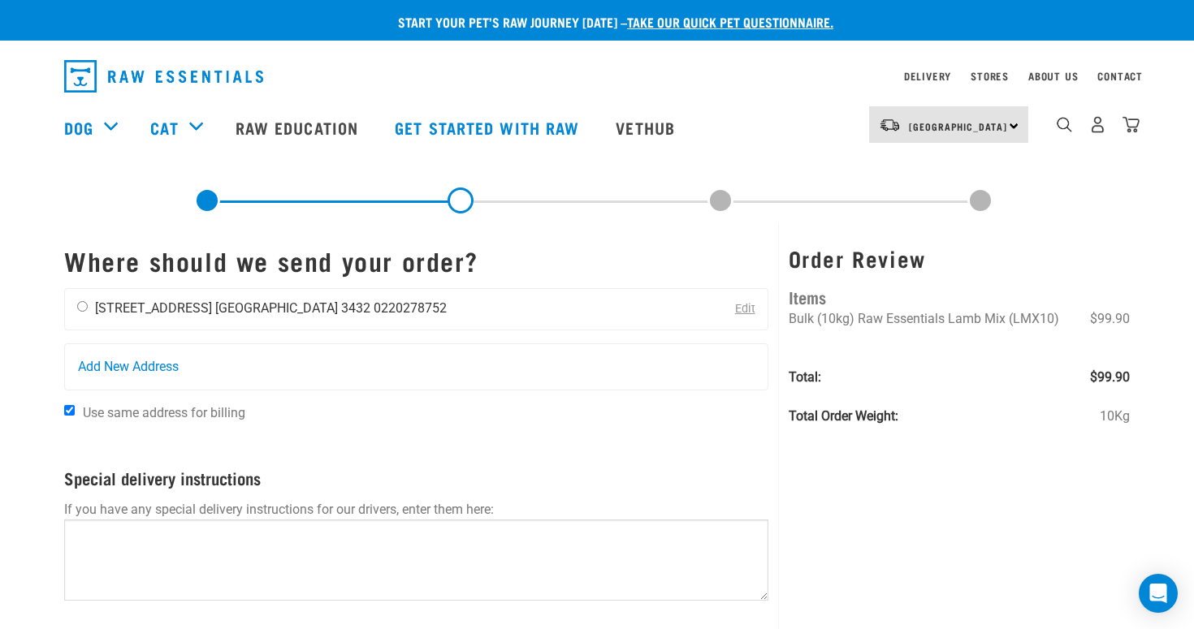
click at [80, 304] on input "radio" at bounding box center [82, 306] width 11 height 11
radio input "true"
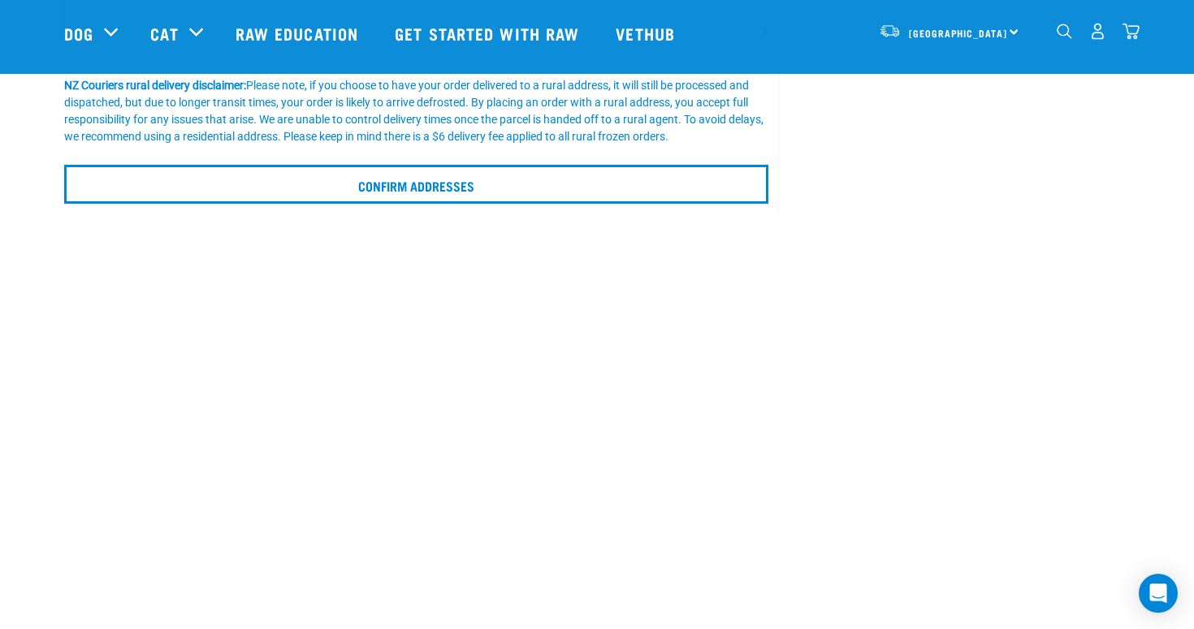
scroll to position [357, 0]
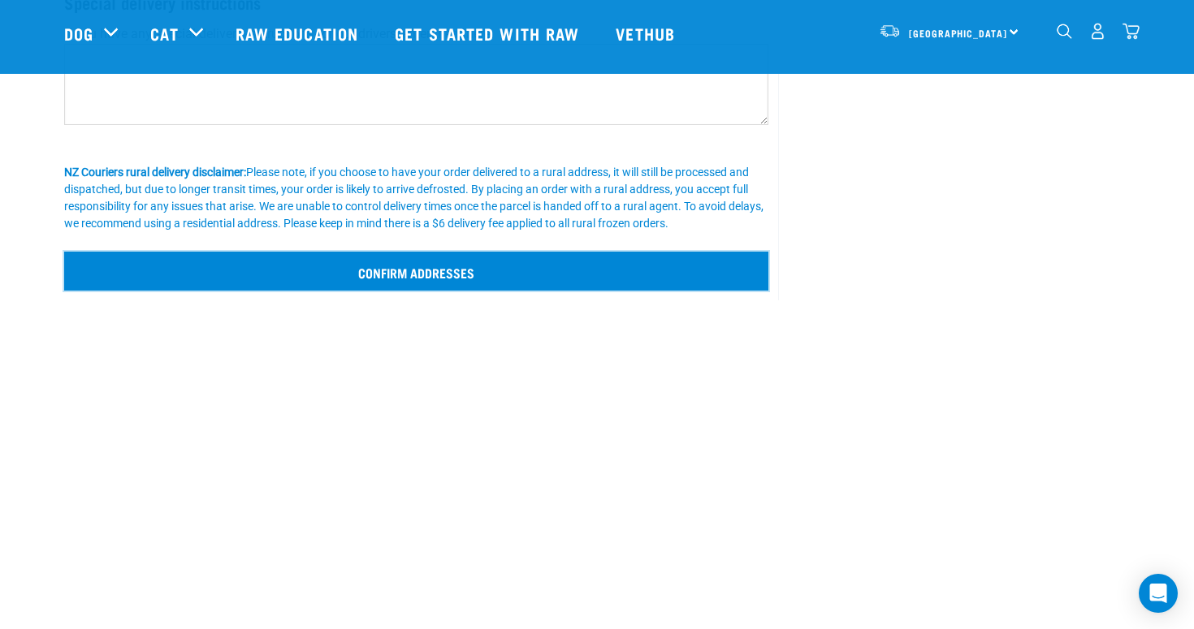
click at [493, 266] on input "Confirm addresses" at bounding box center [416, 271] width 704 height 39
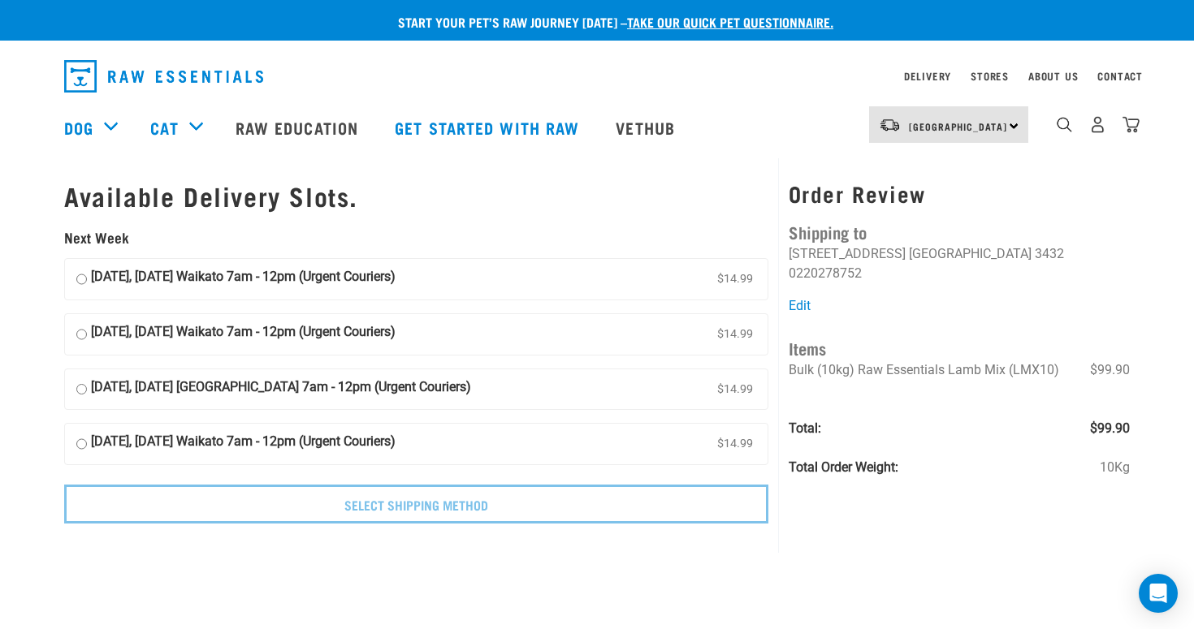
click at [78, 282] on input "07 October, Tuesday Waikato 7am - 12pm (Urgent Couriers) $14.99" at bounding box center [81, 279] width 11 height 24
radio input "true"
